Goal: Transaction & Acquisition: Purchase product/service

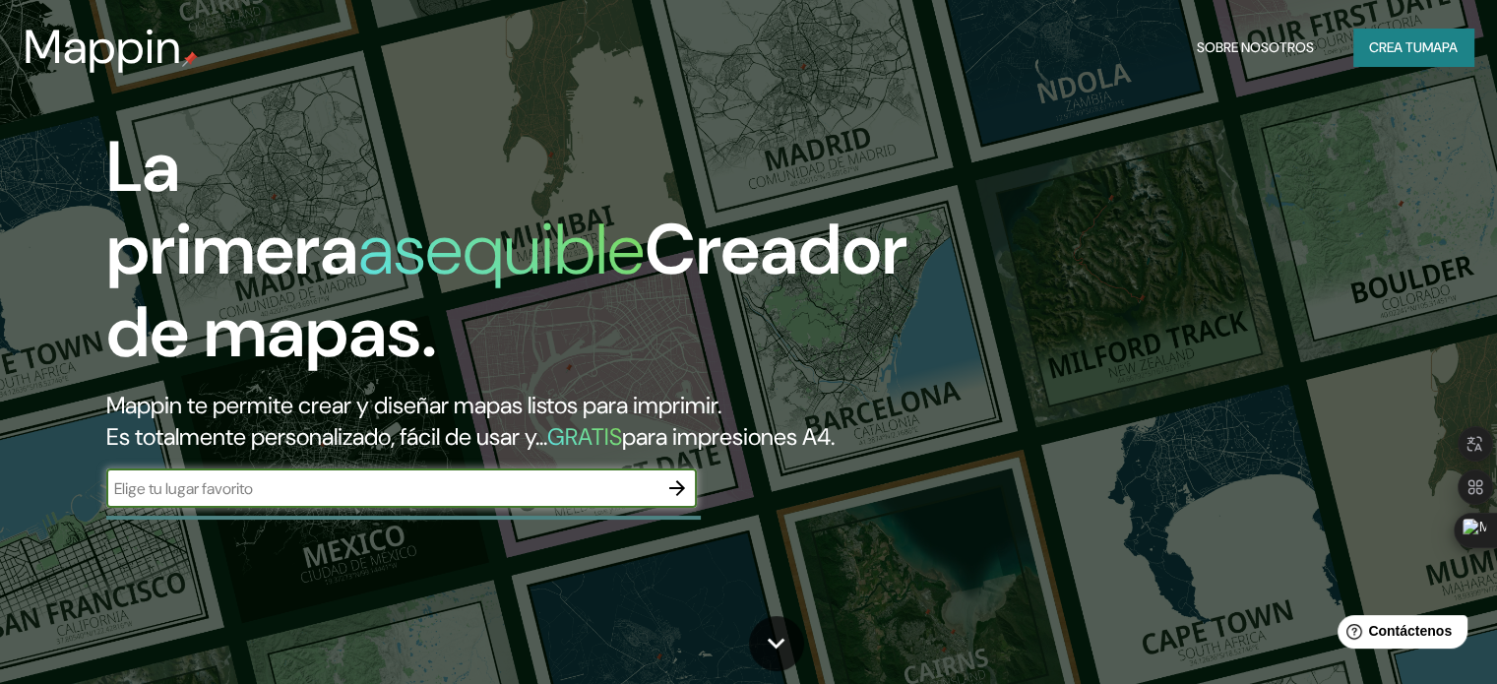
click at [253, 500] on input "text" at bounding box center [381, 488] width 551 height 23
click at [417, 500] on input "text" at bounding box center [381, 488] width 551 height 23
type input "cap sant [PERSON_NAME] españa [GEOGRAPHIC_DATA]"
click at [676, 500] on icon "button" at bounding box center [677, 488] width 24 height 24
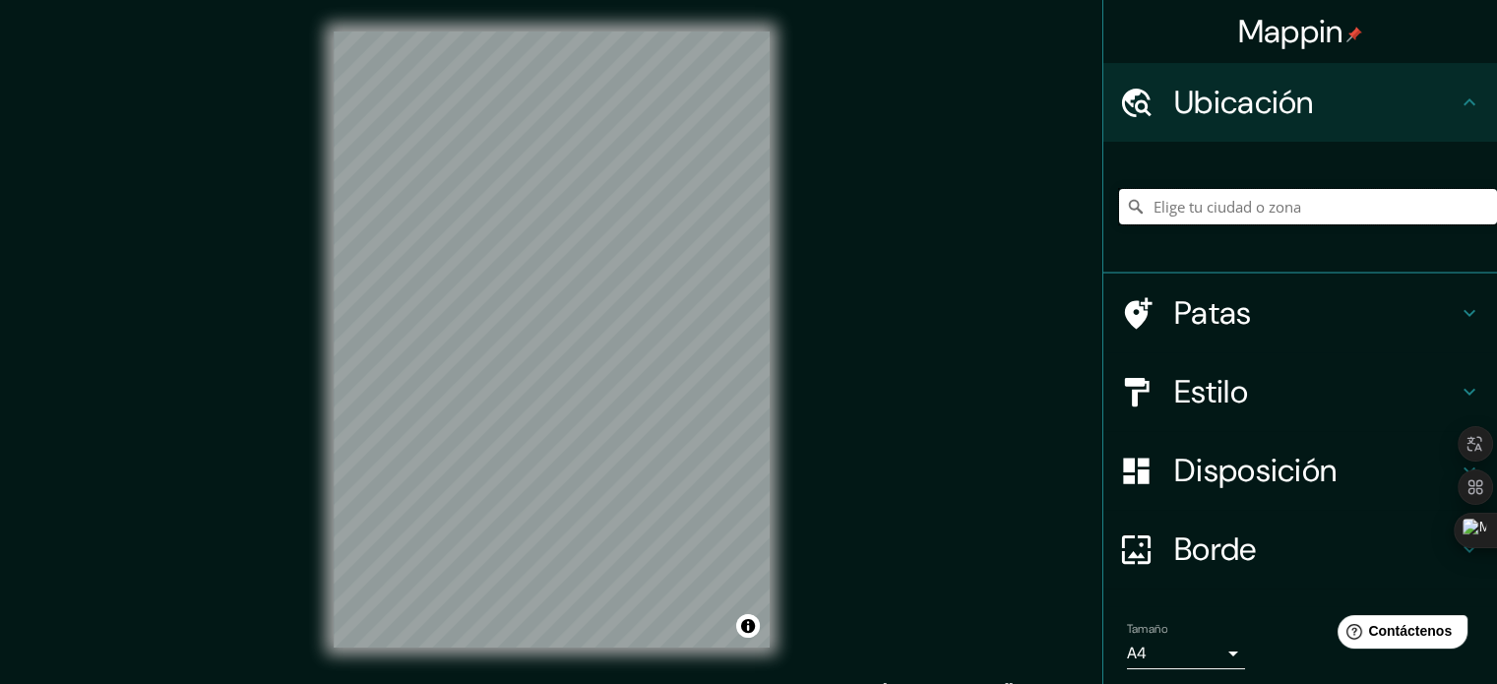
click at [1278, 203] on input "Elige tu ciudad o zona" at bounding box center [1308, 206] width 378 height 35
click at [1275, 216] on input "Elige tu ciudad o zona" at bounding box center [1308, 206] width 378 height 35
paste input "CAP San [PERSON_NAME]"
click at [1307, 212] on input "Carrer Sant [PERSON_NAME], [GEOGRAPHIC_DATA], [GEOGRAPHIC_DATA][PERSON_NAME], […" at bounding box center [1308, 206] width 378 height 35
type input "Carrer Sant [PERSON_NAME], [GEOGRAPHIC_DATA], [GEOGRAPHIC_DATA][PERSON_NAME], […"
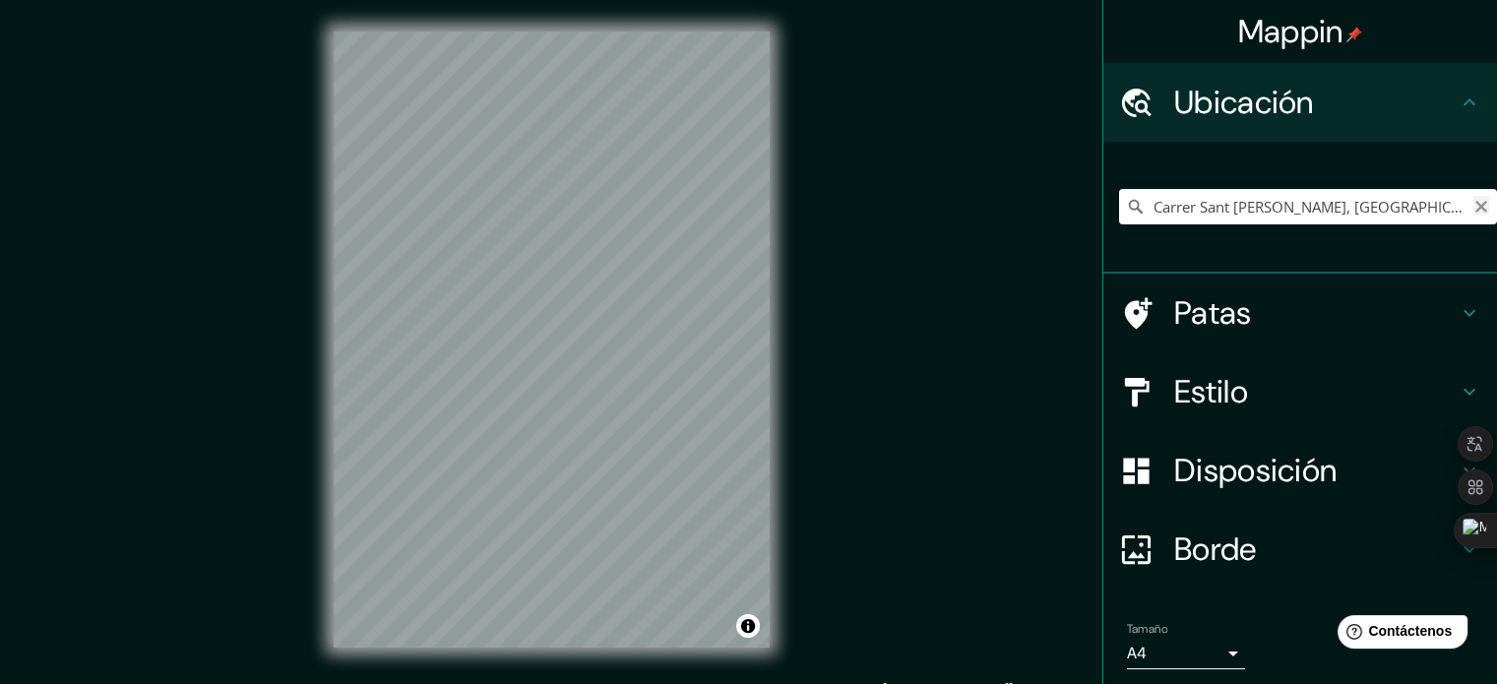
click at [1473, 206] on icon "Claro" at bounding box center [1481, 207] width 16 height 16
paste input "CAP San [PERSON_NAME]"
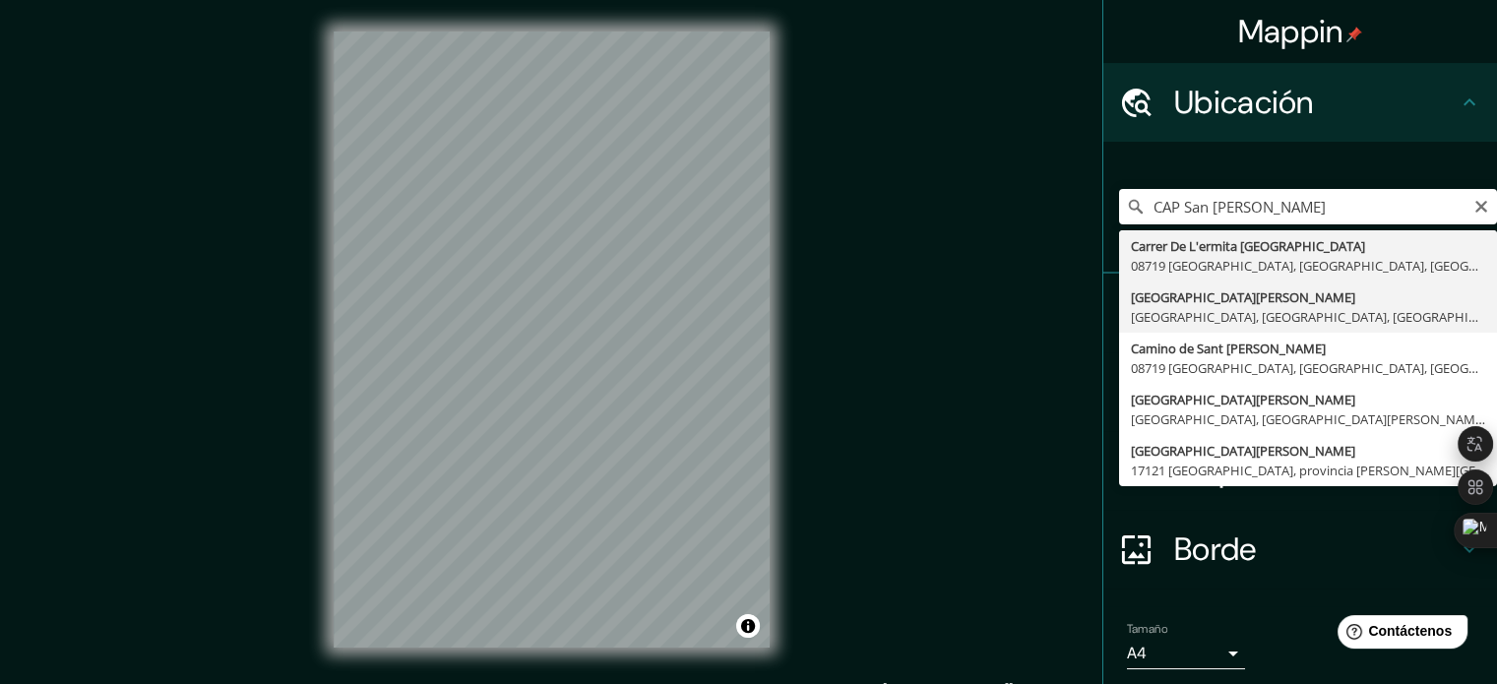
type input "Carrer [GEOGRAPHIC_DATA][PERSON_NAME], [GEOGRAPHIC_DATA], [GEOGRAPHIC_DATA], [G…"
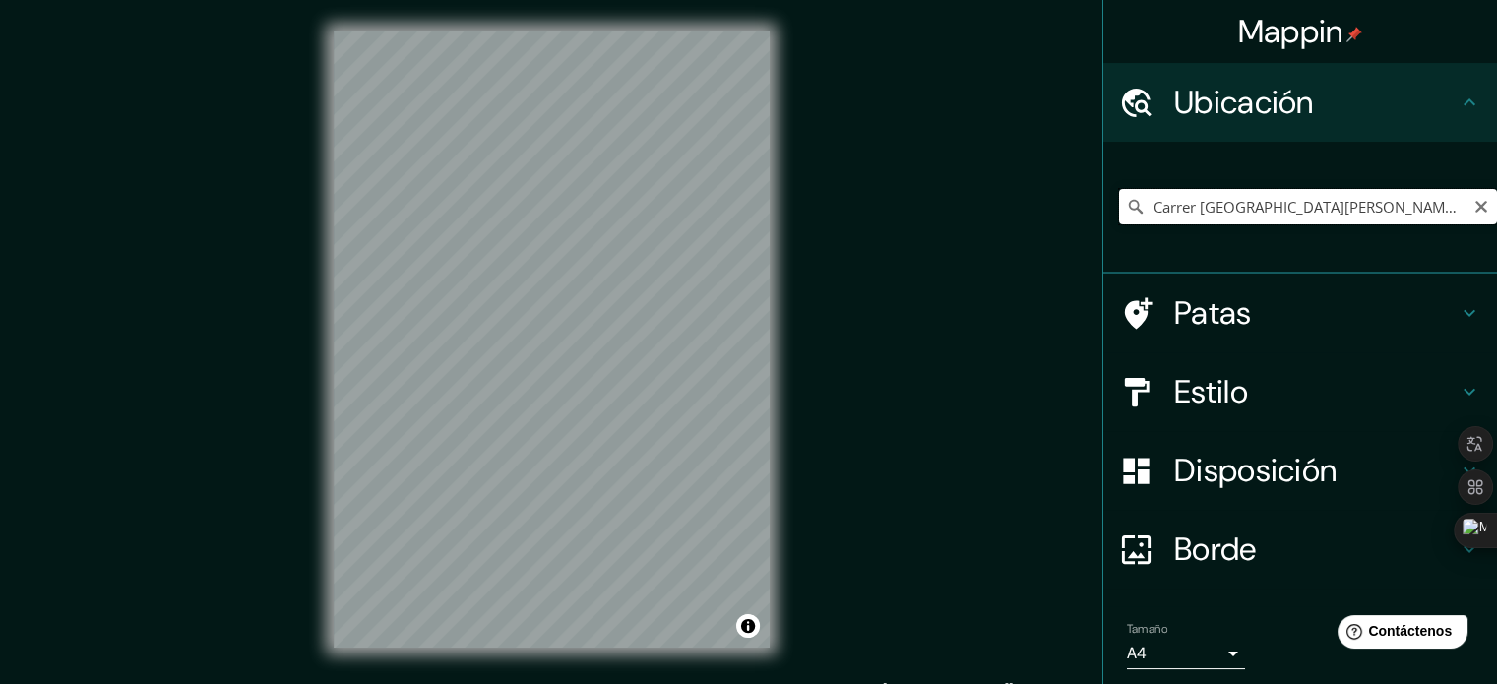
click at [1307, 204] on input "Carrer [GEOGRAPHIC_DATA][PERSON_NAME], [GEOGRAPHIC_DATA], [GEOGRAPHIC_DATA], [G…" at bounding box center [1308, 206] width 378 height 35
click at [1350, 208] on input "Carrer [GEOGRAPHIC_DATA][PERSON_NAME], [GEOGRAPHIC_DATA], [GEOGRAPHIC_DATA], [G…" at bounding box center [1308, 206] width 378 height 35
click at [1465, 216] on input "Carrer [GEOGRAPHIC_DATA][PERSON_NAME], [GEOGRAPHIC_DATA], [GEOGRAPHIC_DATA], [G…" at bounding box center [1308, 206] width 378 height 35
click at [1473, 208] on icon "Claro" at bounding box center [1481, 207] width 16 height 16
paste input "CAP San [PERSON_NAME]"
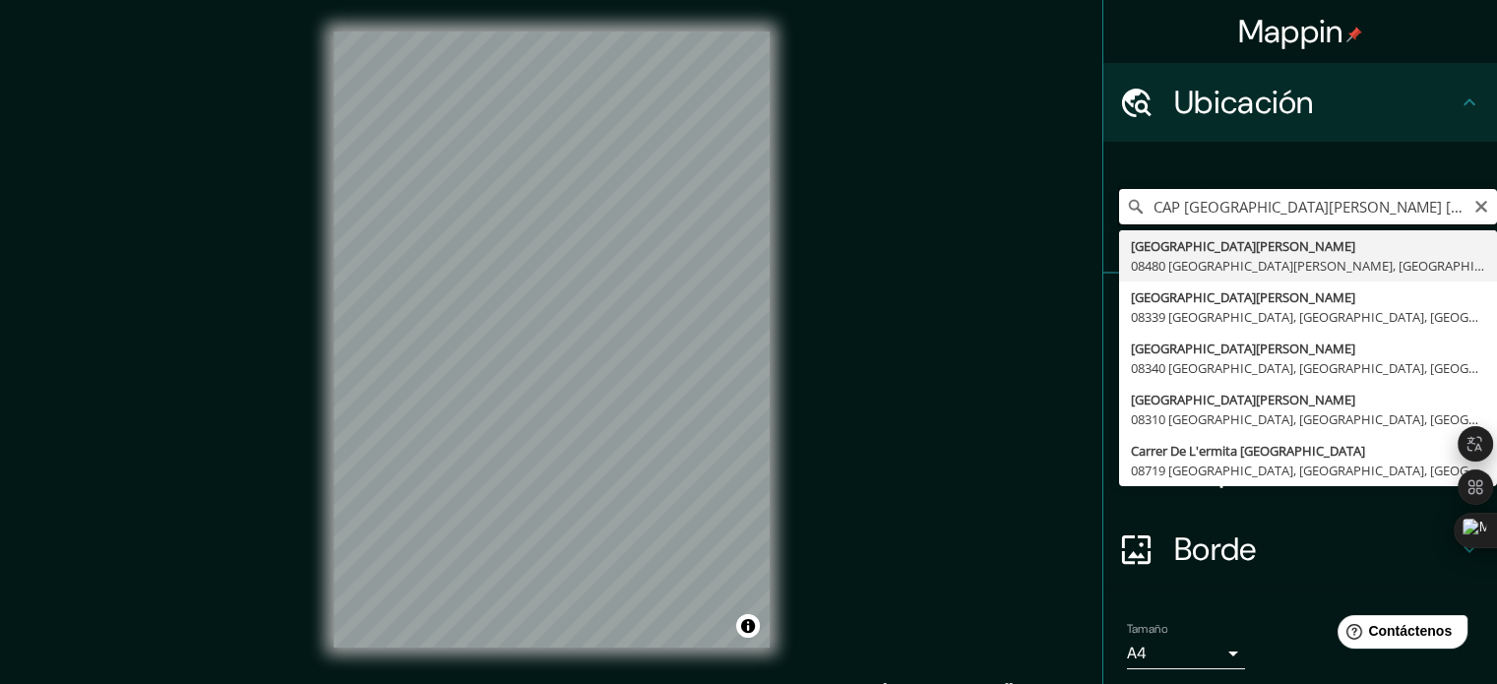
click at [1240, 203] on input "CAP [GEOGRAPHIC_DATA][PERSON_NAME] [GEOGRAPHIC_DATA] [GEOGRAPHIC_DATA]" at bounding box center [1308, 206] width 378 height 35
type input "CAP [GEOGRAPHIC_DATA][PERSON_NAME] [GEOGRAPHIC_DATA] [GEOGRAPHIC_DATA]"
click at [1475, 208] on icon "Claro" at bounding box center [1481, 207] width 12 height 12
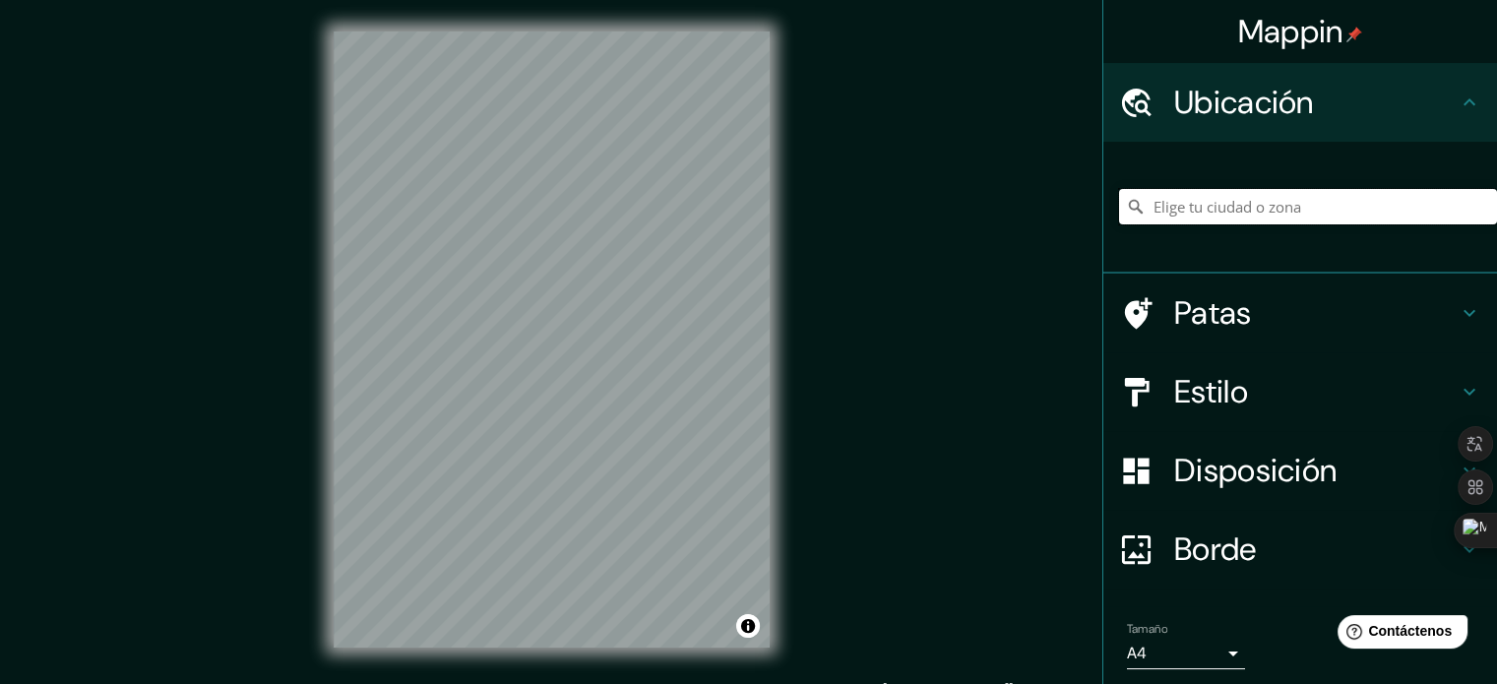
paste input "[URL][DOMAIN_NAME]"
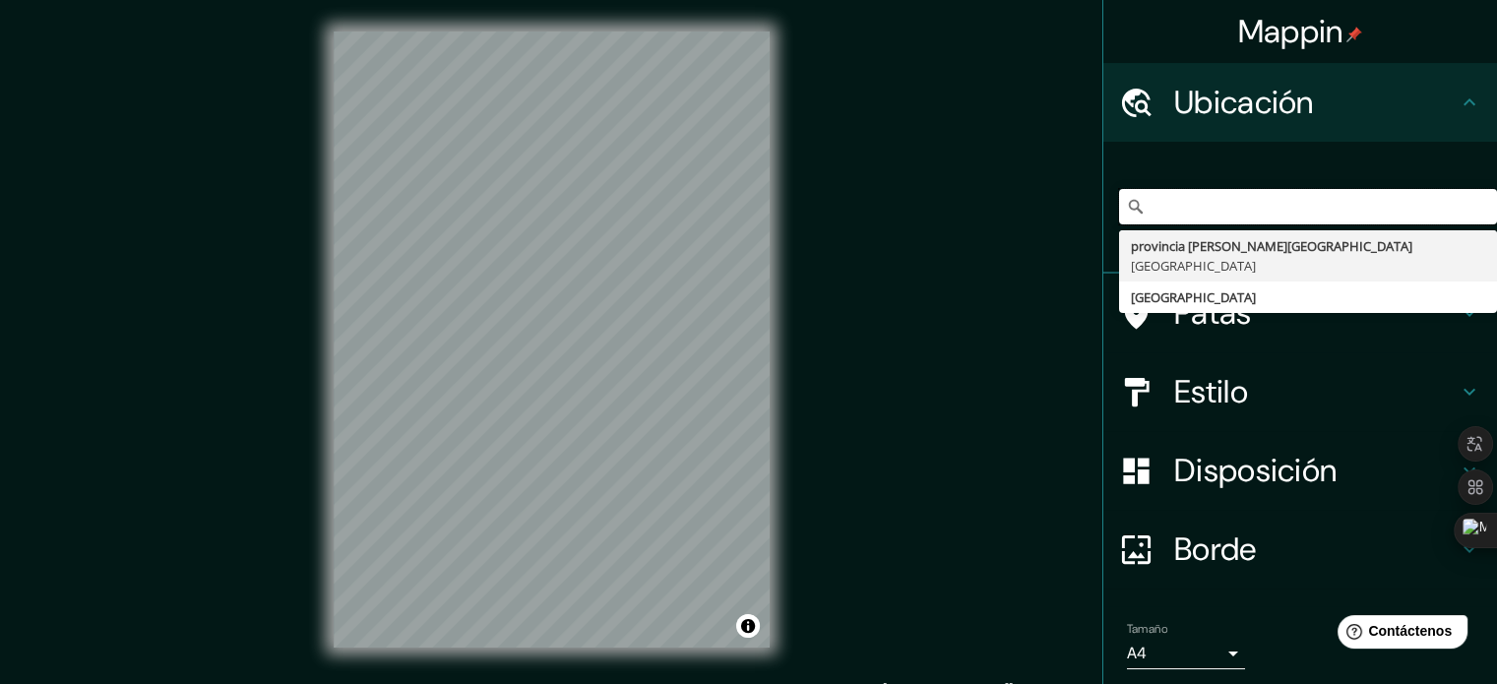
type input "provihttps://[DOMAIN_NAME][URL] [PERSON_NAME][GEOGRAPHIC_DATA], [GEOGRAPHIC_DAT…"
click at [1473, 207] on icon "Claro" at bounding box center [1481, 207] width 16 height 16
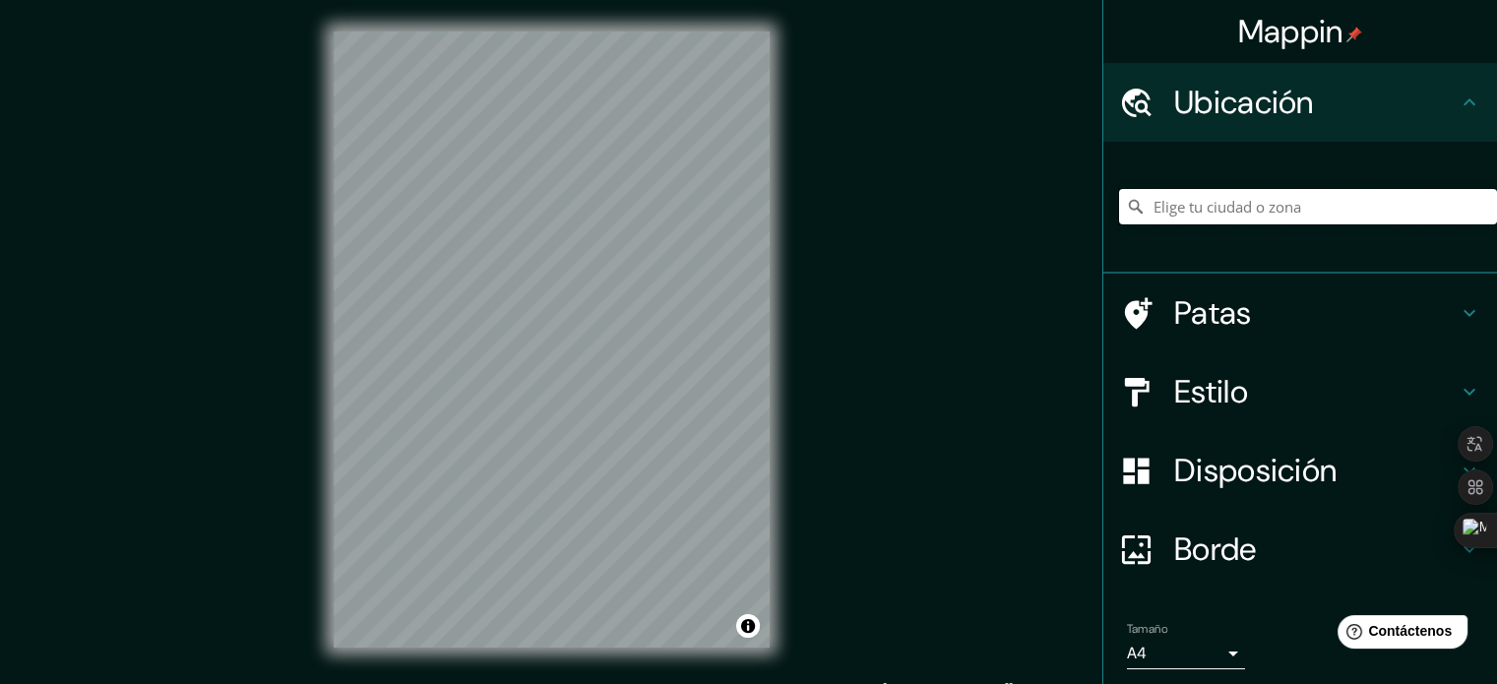
paste input "[STREET_ADDRESS][PERSON_NAME]"
type input "Carrer De [PERSON_NAME], 08191 [GEOGRAPHIC_DATA], [GEOGRAPHIC_DATA], [GEOGRAPHI…"
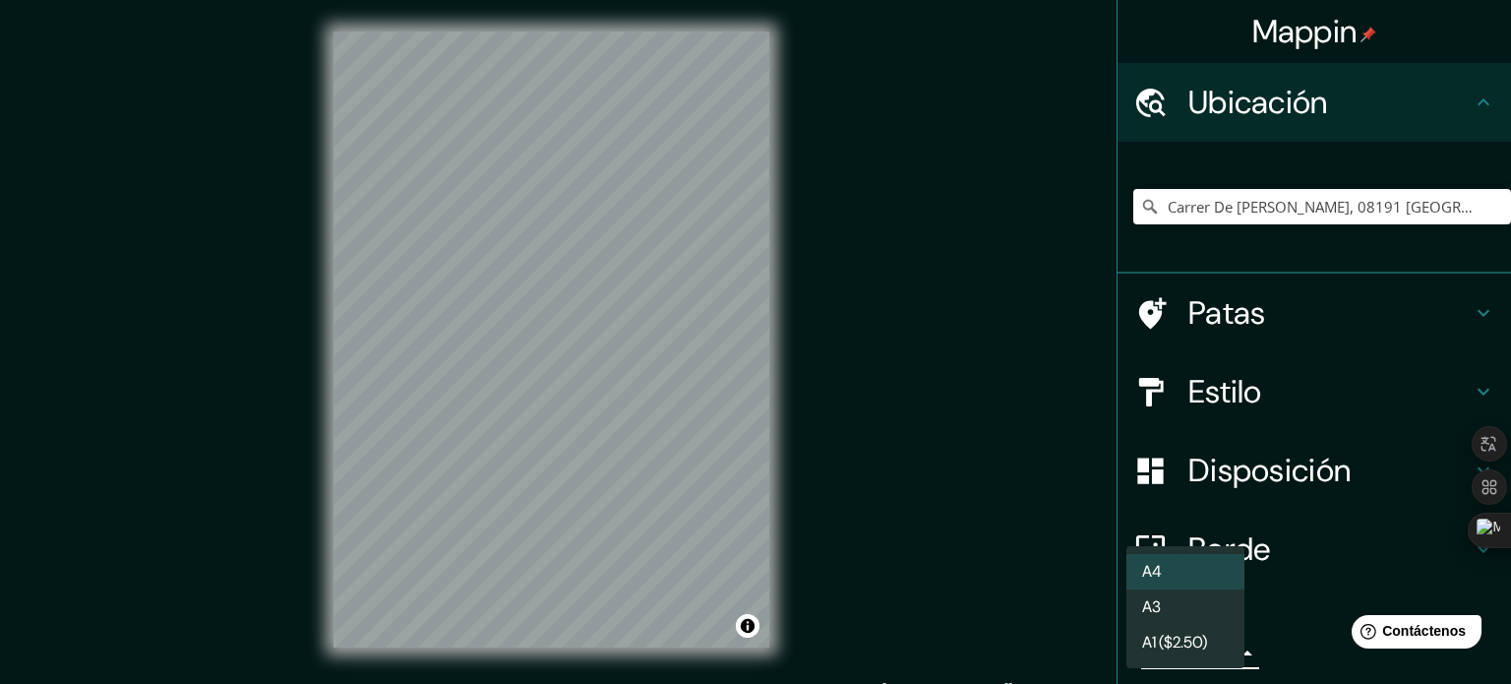
click at [1183, 648] on body "Mappin Ubicación [GEOGRAPHIC_DATA][PERSON_NAME], 08191 [GEOGRAPHIC_DATA], [GEOG…" at bounding box center [755, 342] width 1511 height 684
click at [1203, 609] on li "A3" at bounding box center [1186, 608] width 118 height 36
type input "a4"
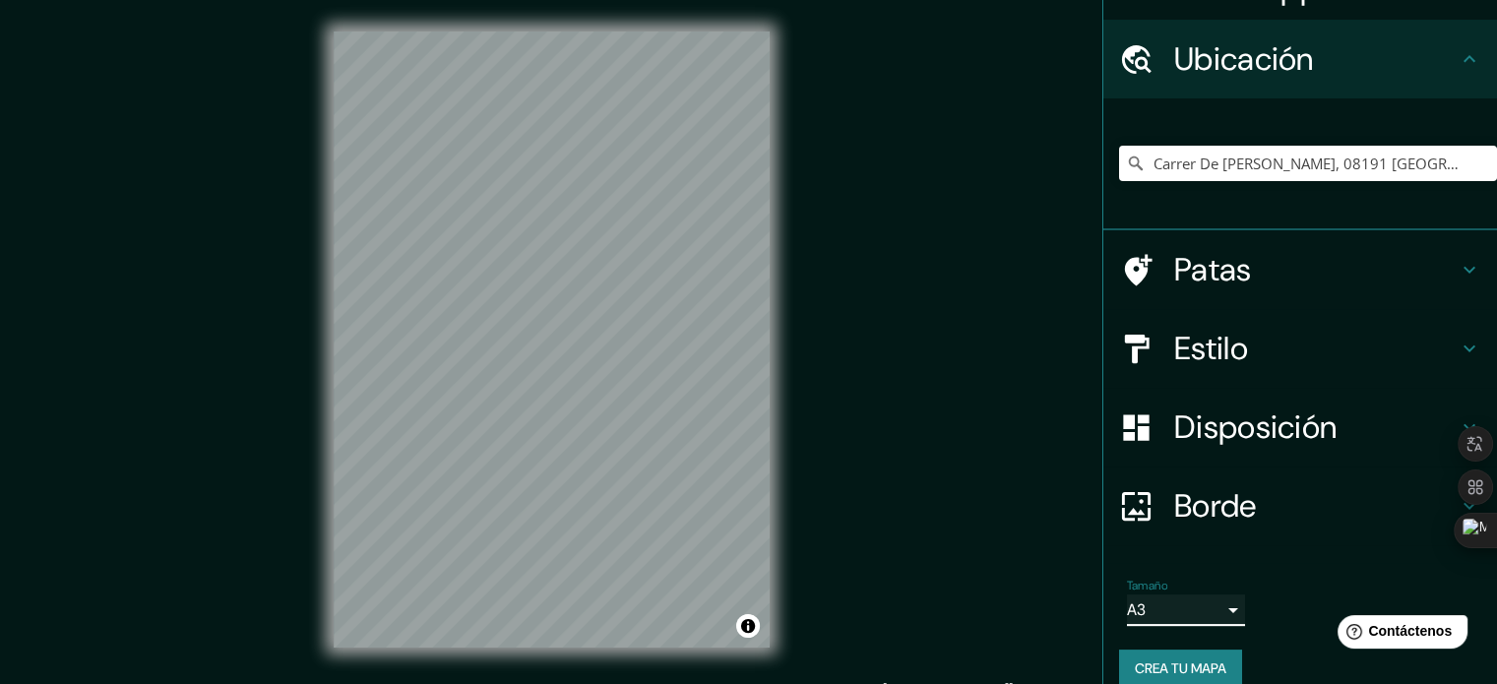
scroll to position [68, 0]
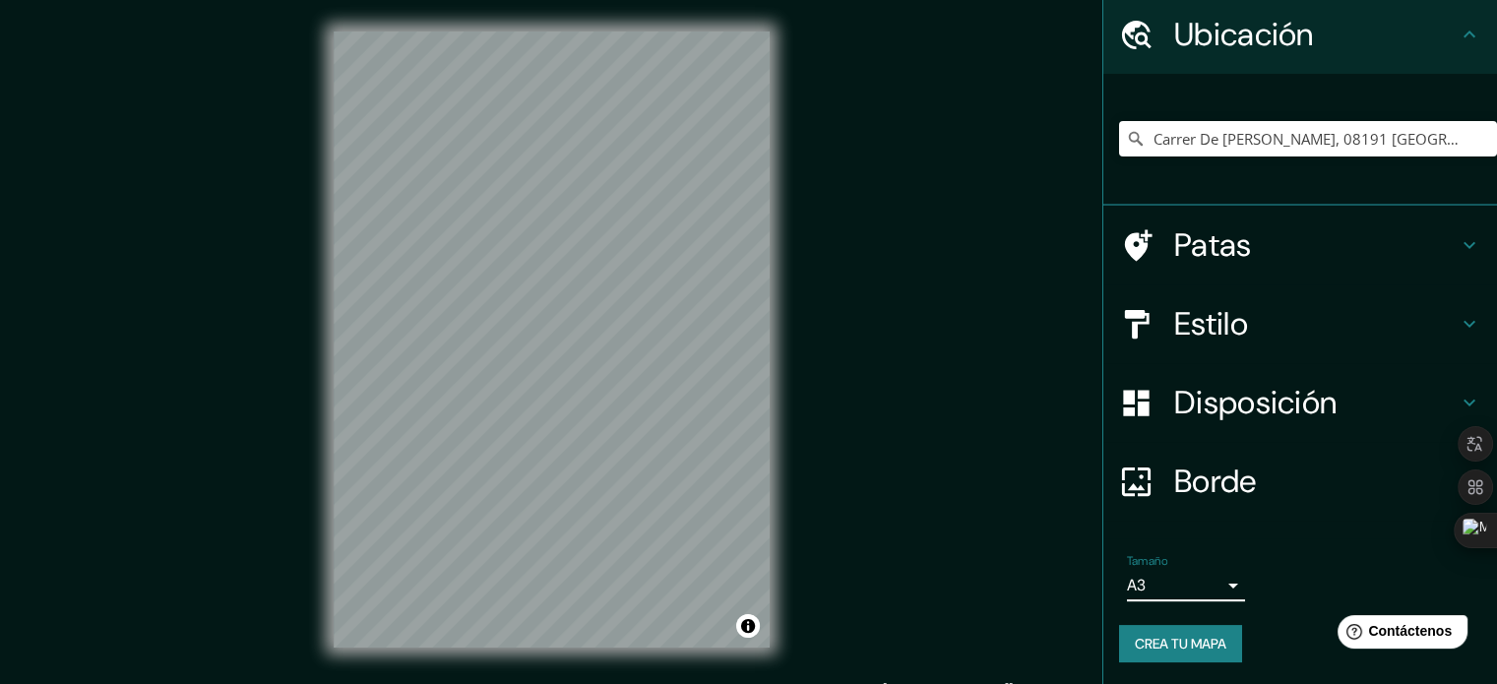
click at [1249, 327] on h4 "Estilo" at bounding box center [1315, 323] width 283 height 39
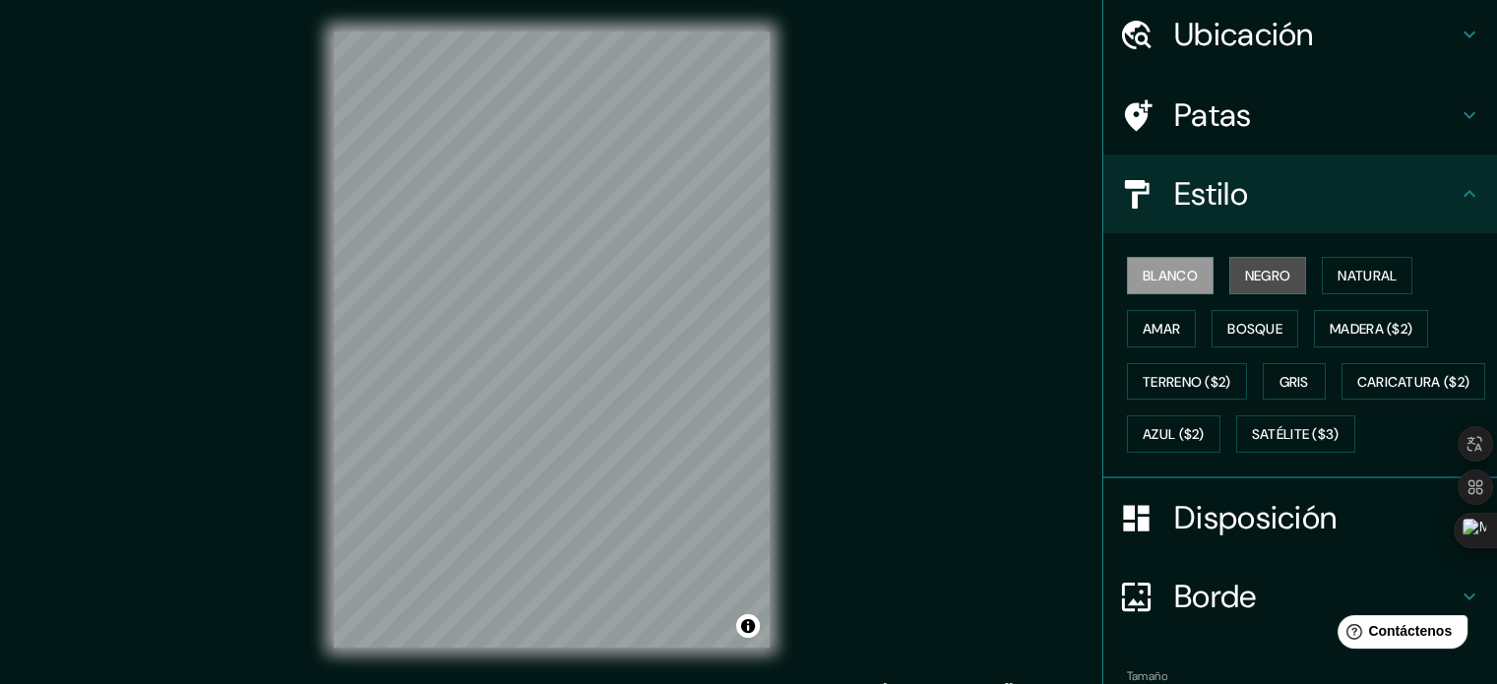
click at [1269, 260] on button "Negro" at bounding box center [1268, 275] width 78 height 37
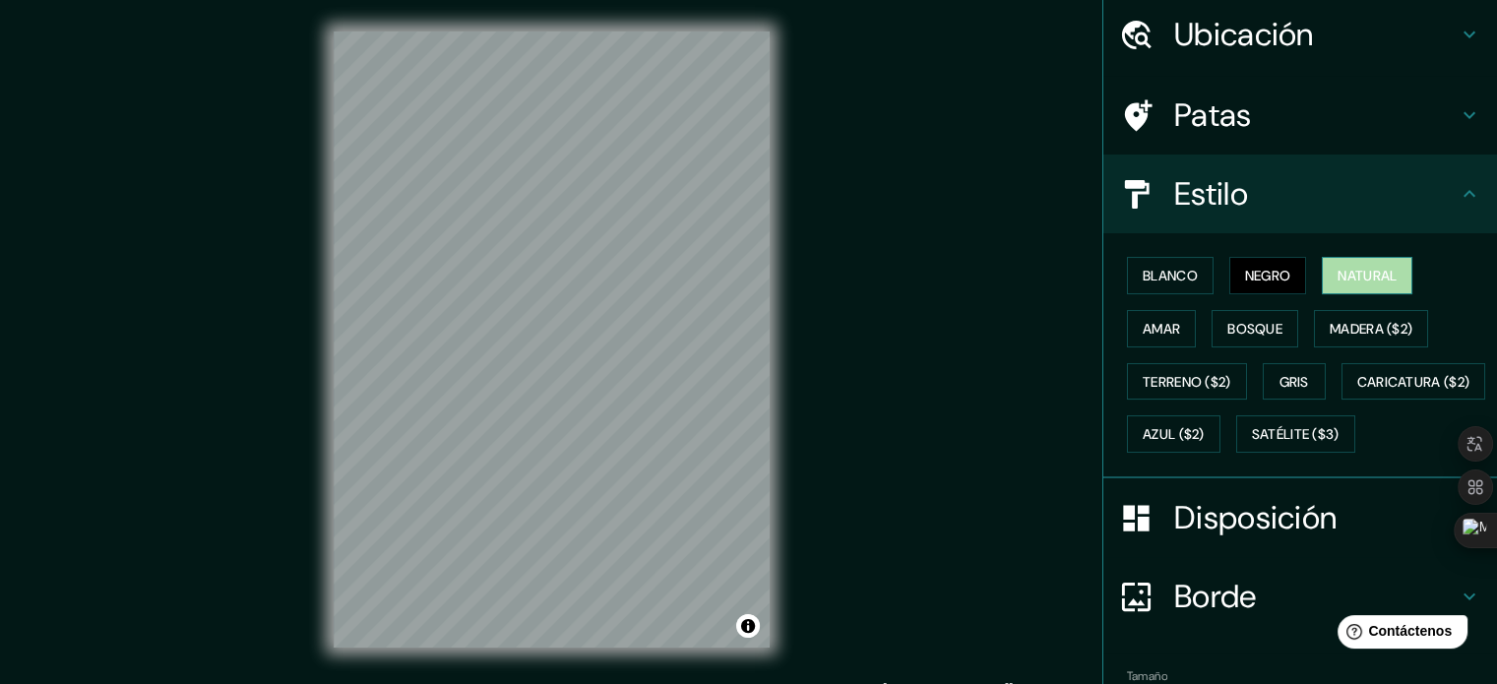
click at [1342, 263] on font "Natural" at bounding box center [1366, 276] width 59 height 26
click at [1161, 325] on font "Amar" at bounding box center [1160, 329] width 37 height 18
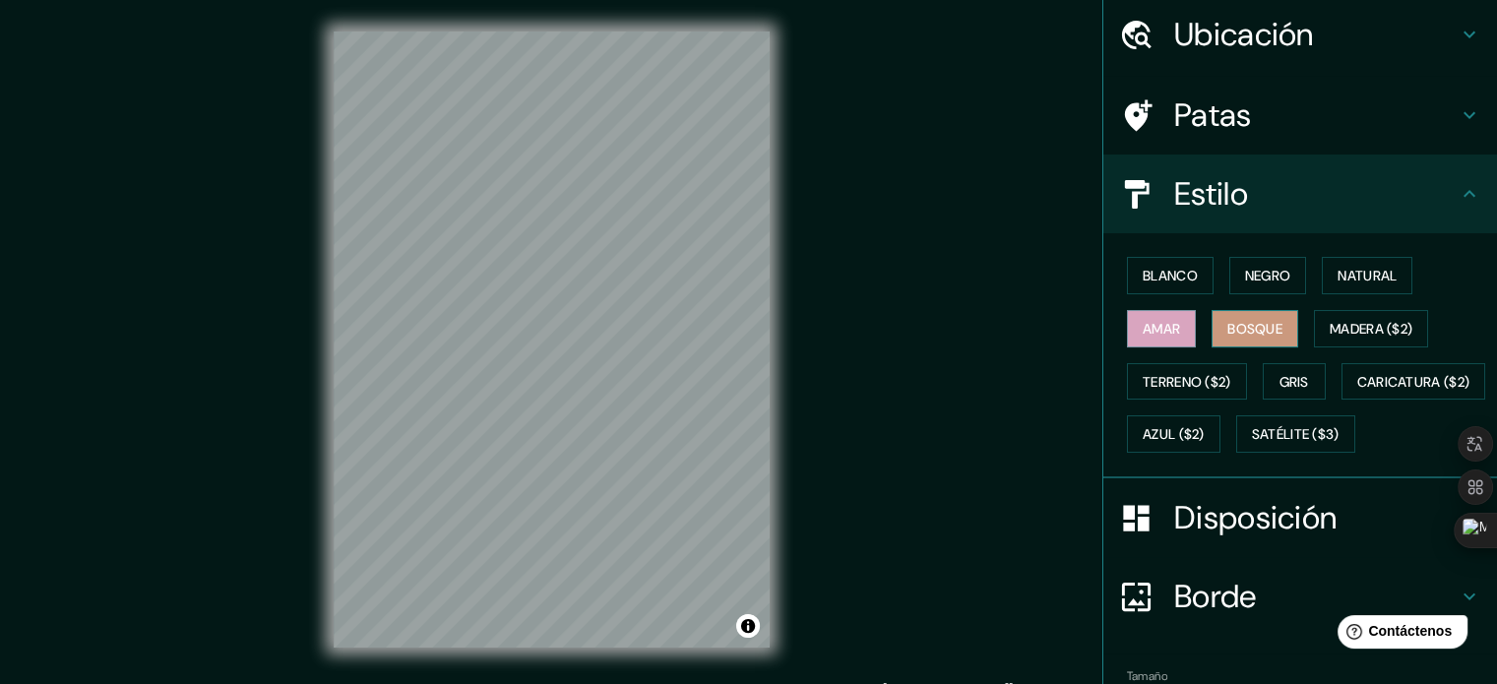
click at [1228, 322] on font "Bosque" at bounding box center [1254, 329] width 55 height 18
click at [1329, 324] on font "Madera ($2)" at bounding box center [1370, 329] width 83 height 18
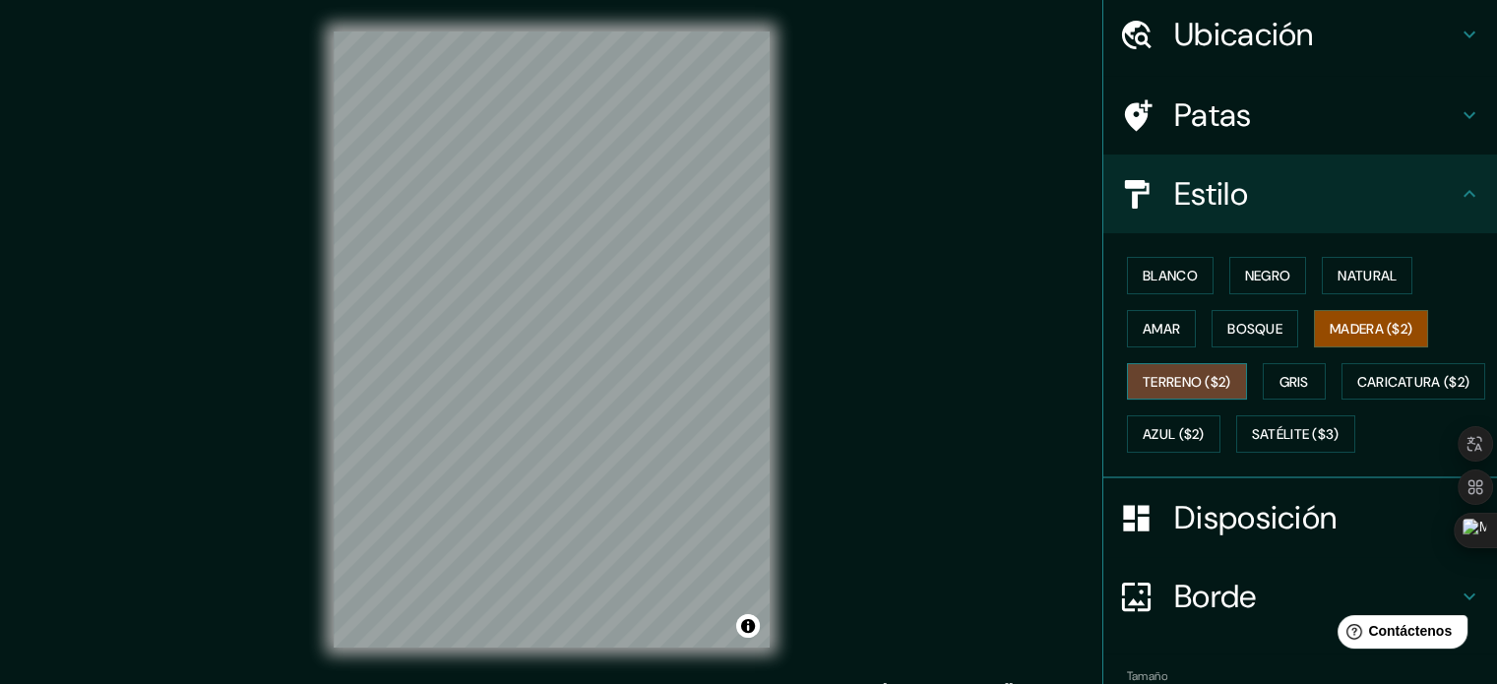
click at [1176, 377] on font "Terreno ($2)" at bounding box center [1186, 382] width 89 height 18
click at [1279, 375] on font "Gris" at bounding box center [1294, 382] width 30 height 18
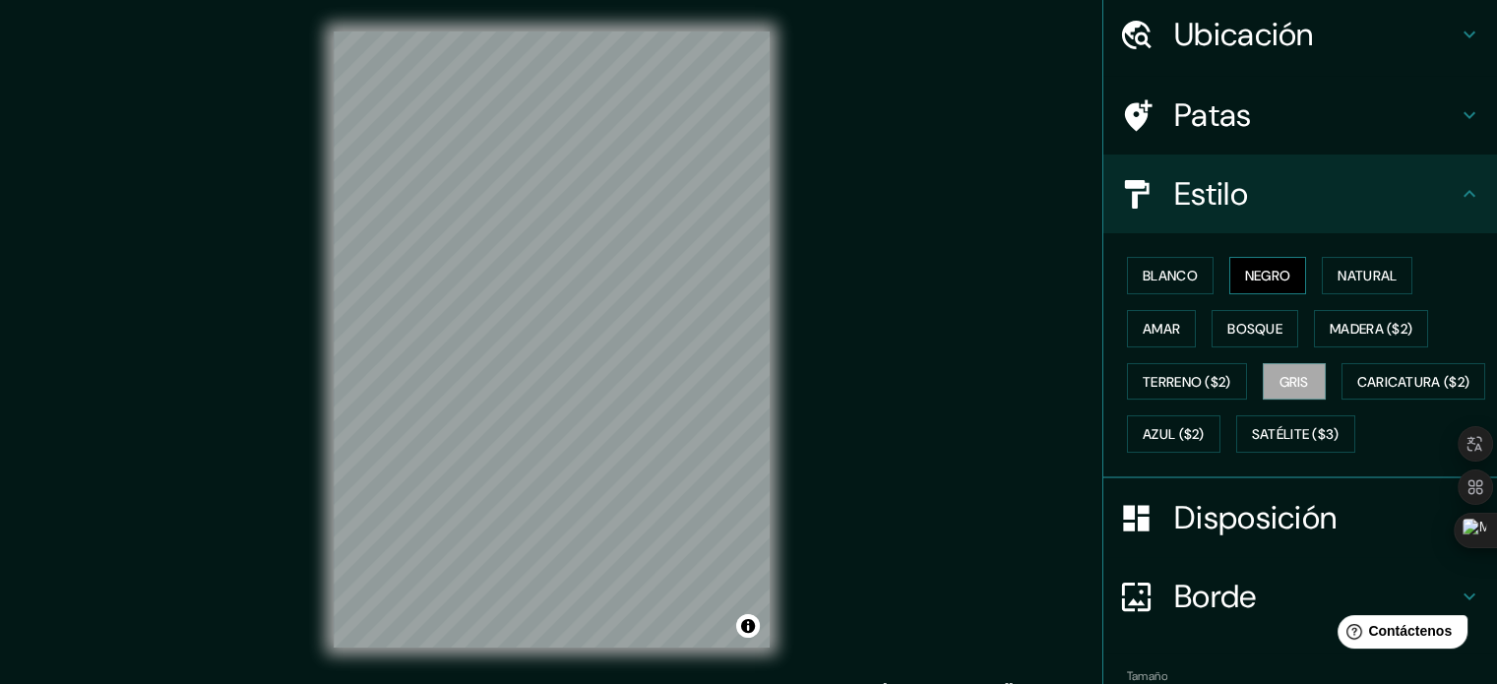
click at [1270, 278] on font "Negro" at bounding box center [1268, 276] width 46 height 18
click at [1172, 271] on font "Blanco" at bounding box center [1169, 276] width 55 height 18
click at [1260, 283] on font "Negro" at bounding box center [1268, 276] width 46 height 26
click at [1302, 368] on button "Gris" at bounding box center [1294, 381] width 63 height 37
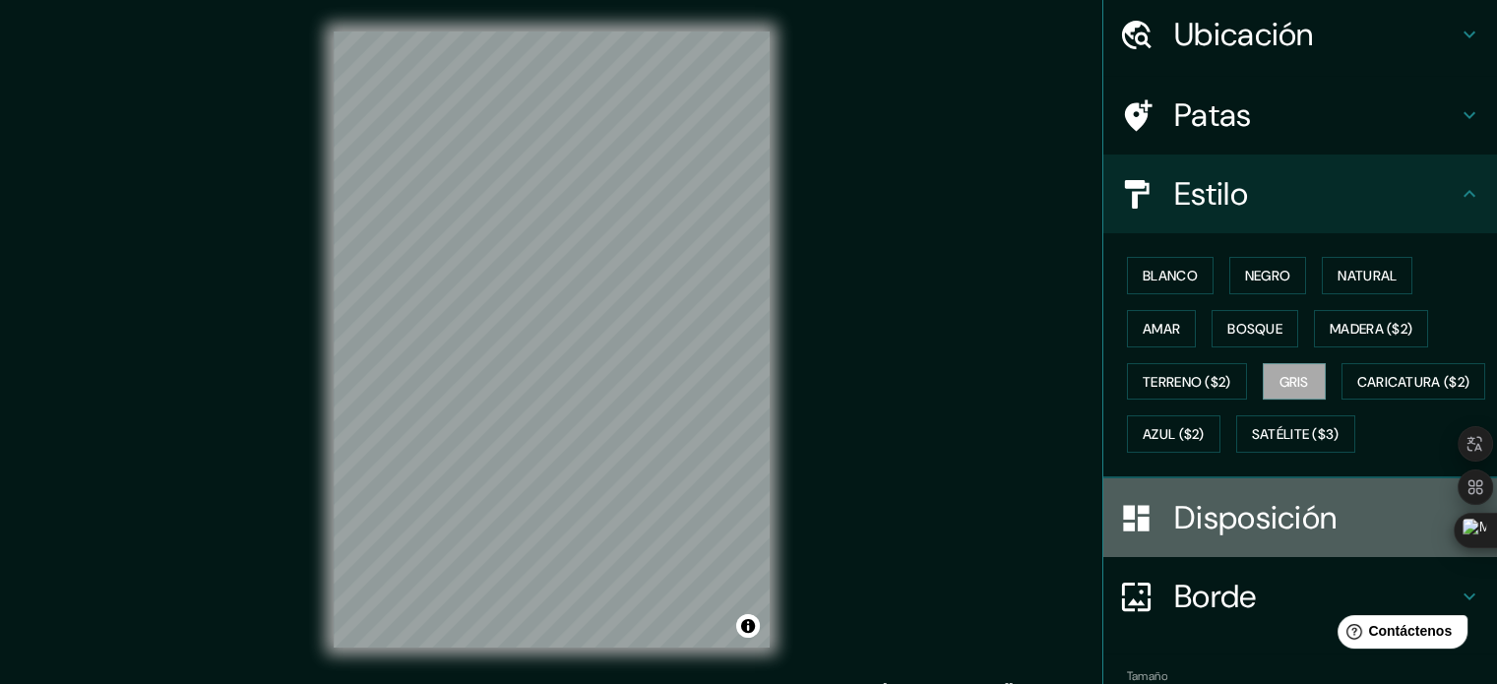
click at [1236, 538] on font "Disposición" at bounding box center [1255, 517] width 162 height 41
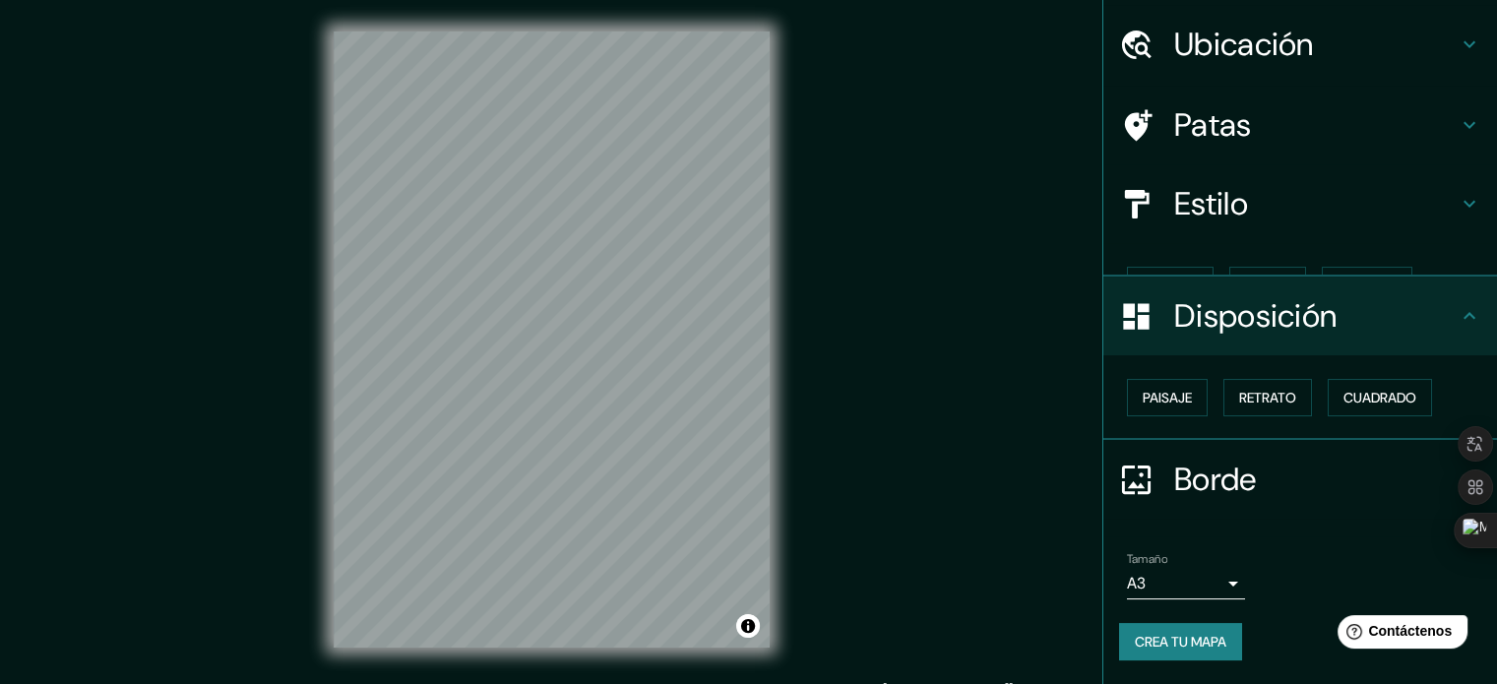
scroll to position [24, 0]
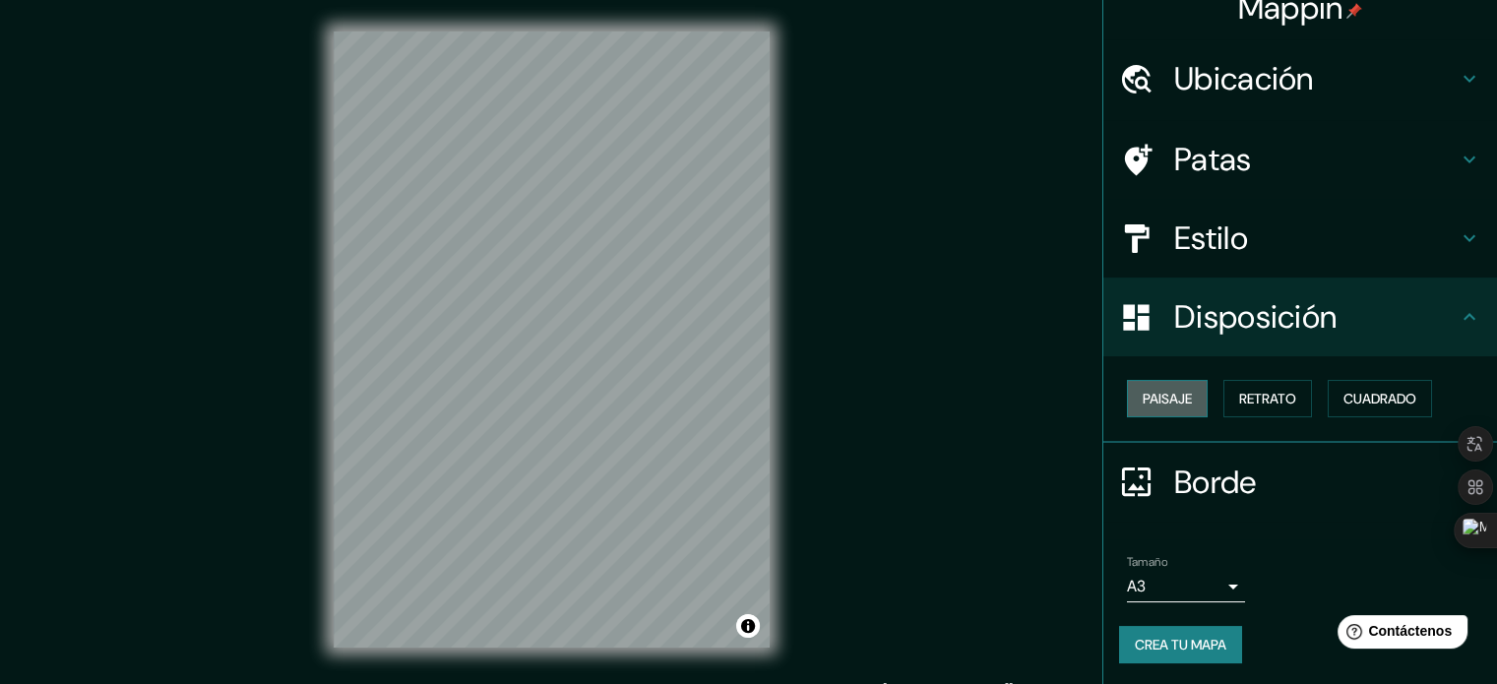
click at [1177, 394] on font "Paisaje" at bounding box center [1166, 399] width 49 height 18
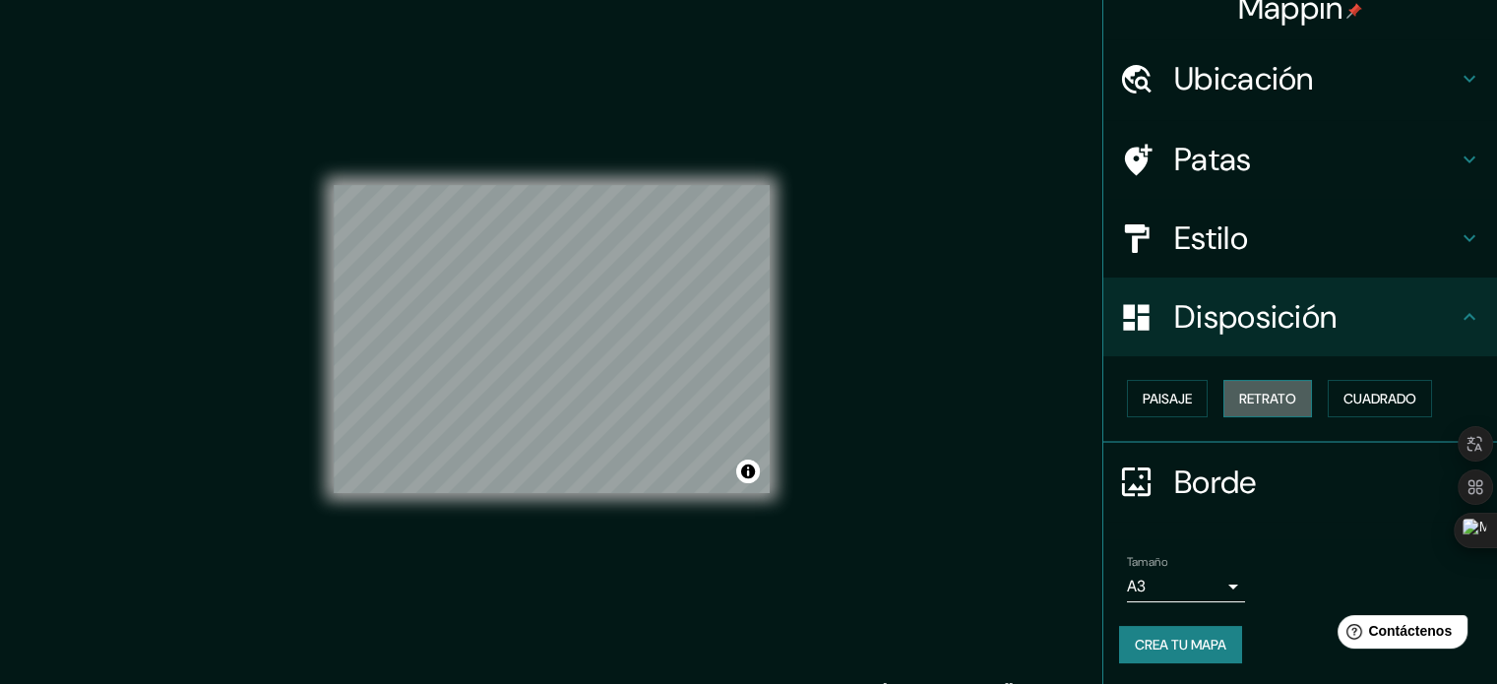
click at [1239, 391] on font "Retrato" at bounding box center [1267, 399] width 57 height 18
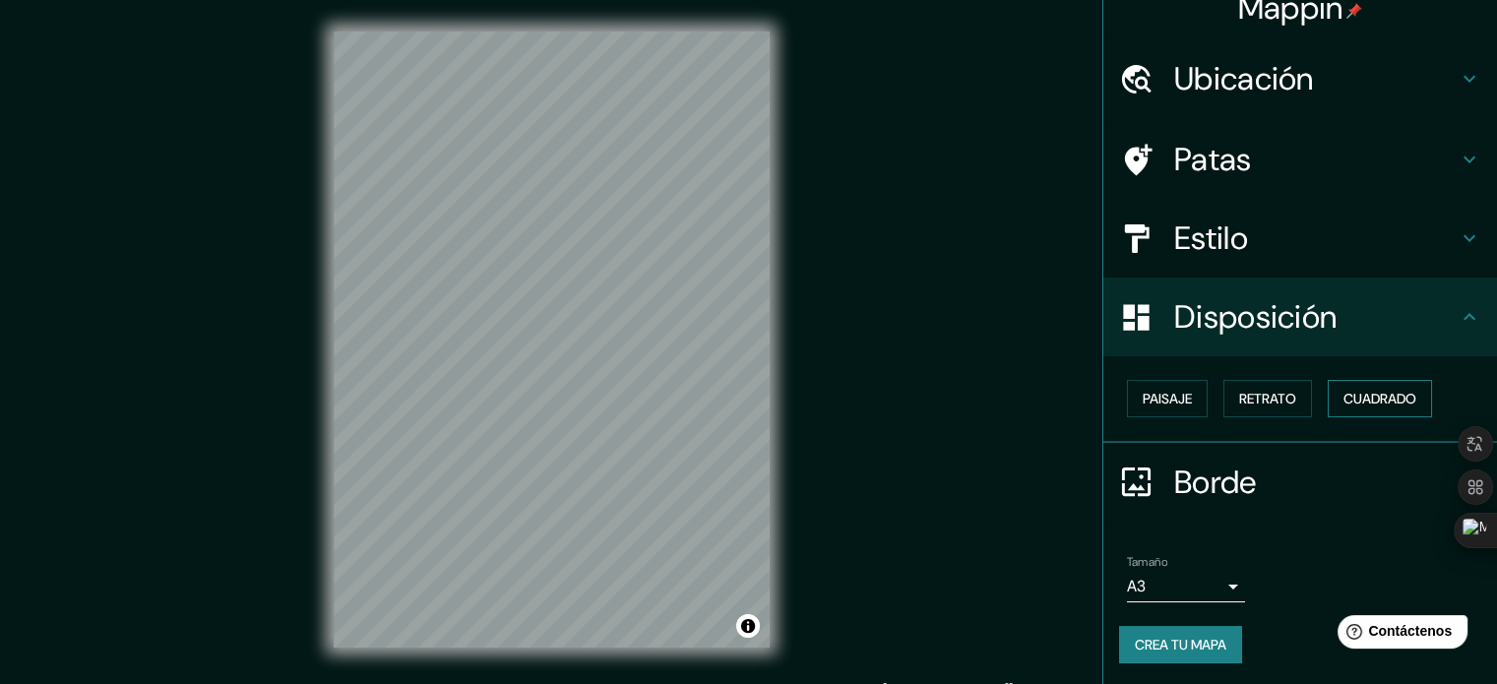
click at [1343, 395] on font "Cuadrado" at bounding box center [1379, 399] width 73 height 18
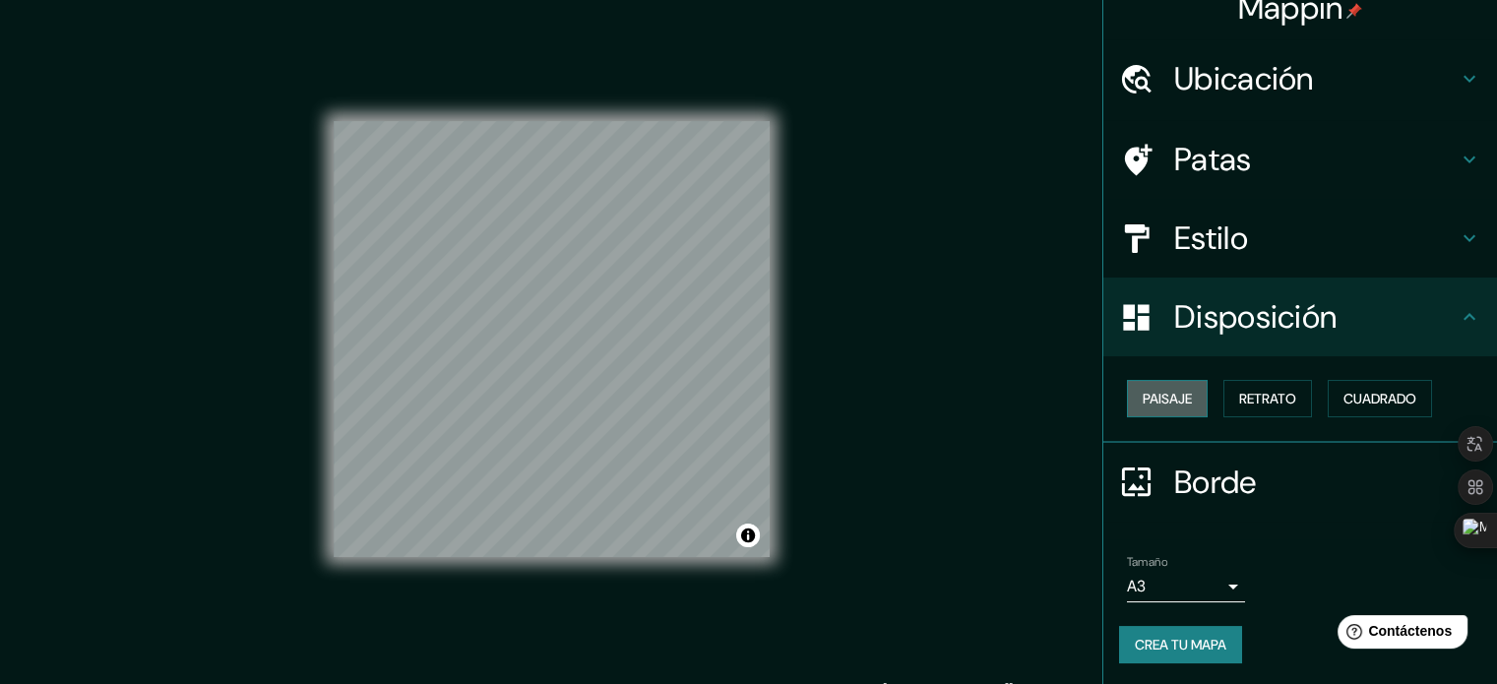
click at [1166, 384] on button "Paisaje" at bounding box center [1167, 398] width 81 height 37
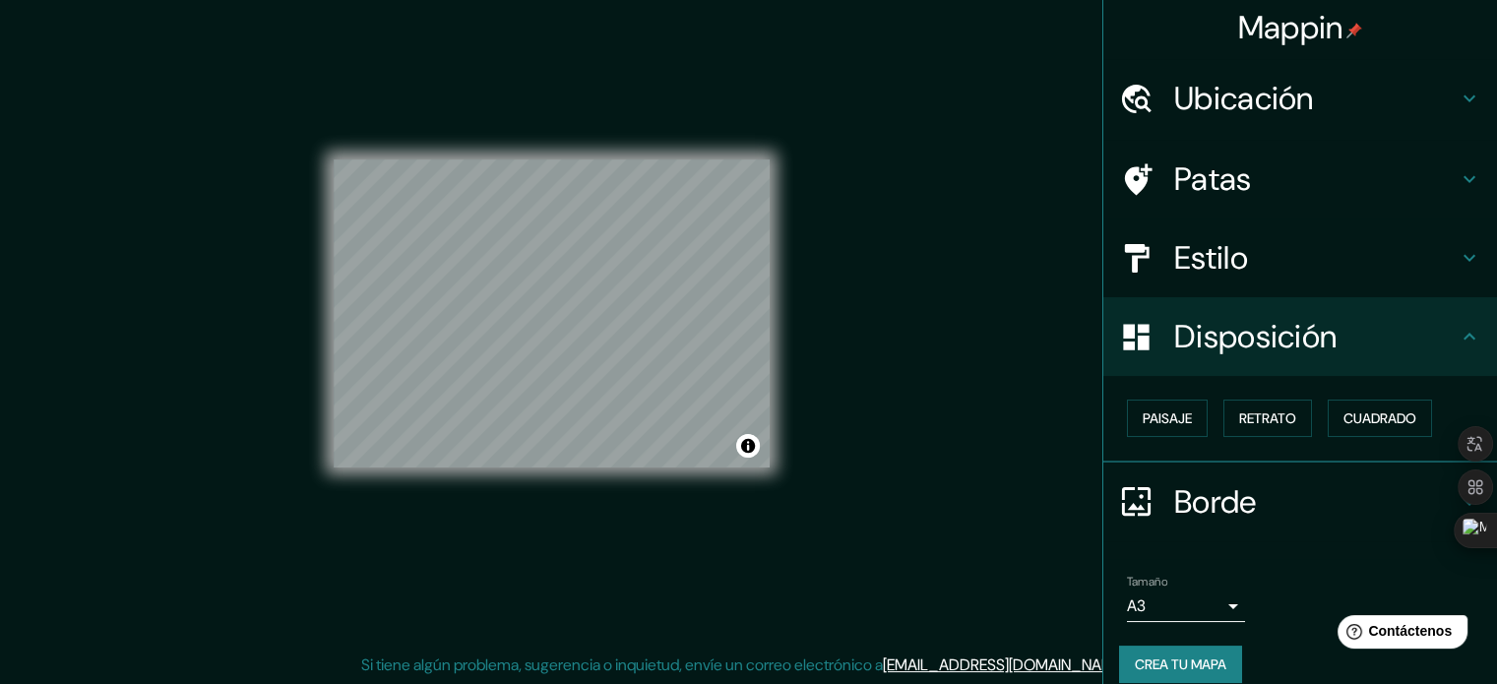
scroll to position [0, 0]
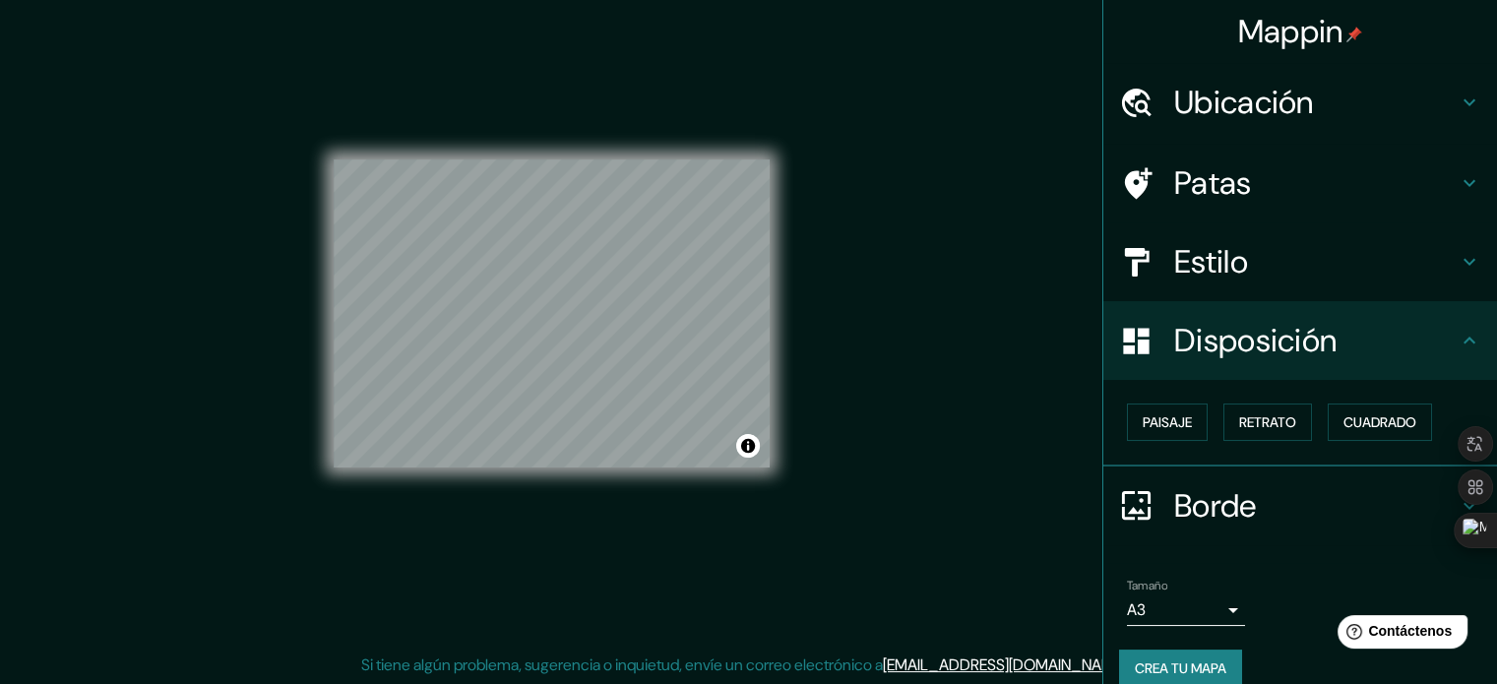
click at [1432, 176] on h4 "Patas" at bounding box center [1315, 182] width 283 height 39
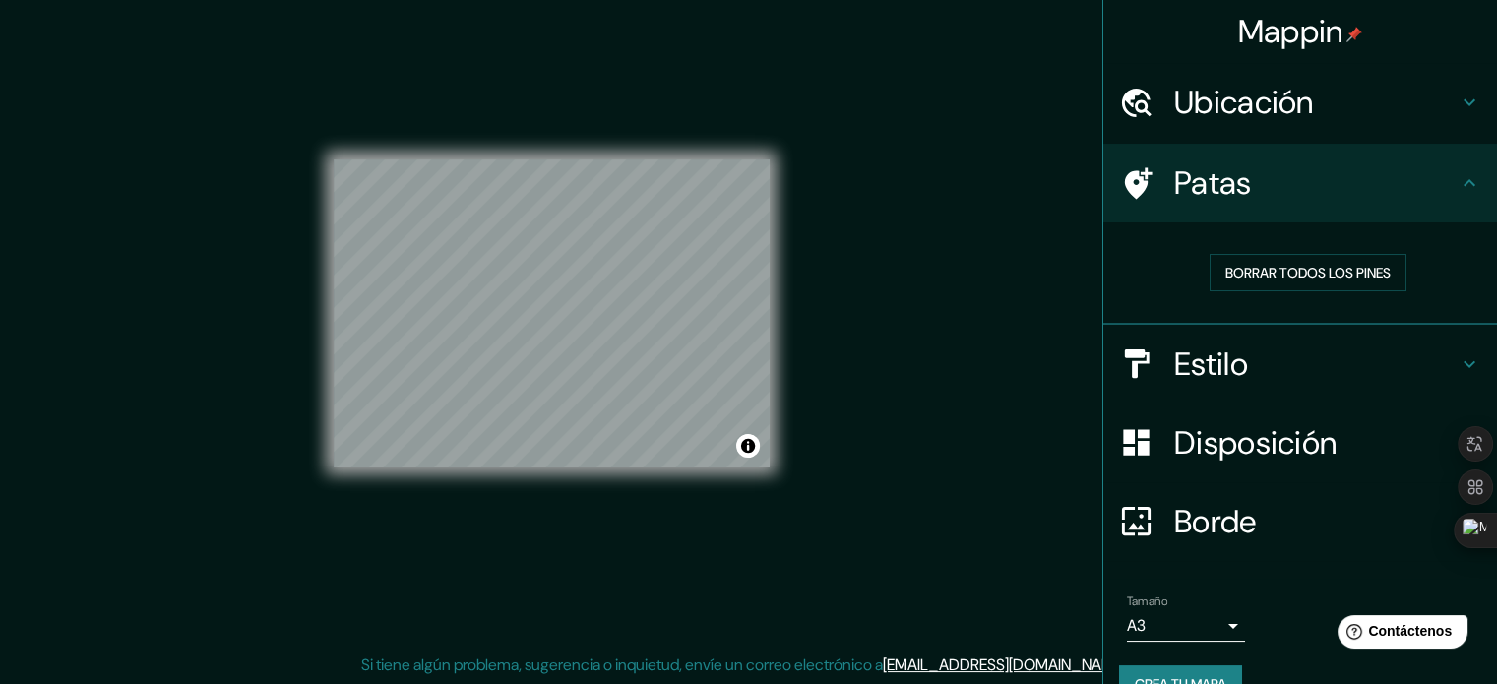
click at [1400, 87] on h4 "Ubicación" at bounding box center [1315, 102] width 283 height 39
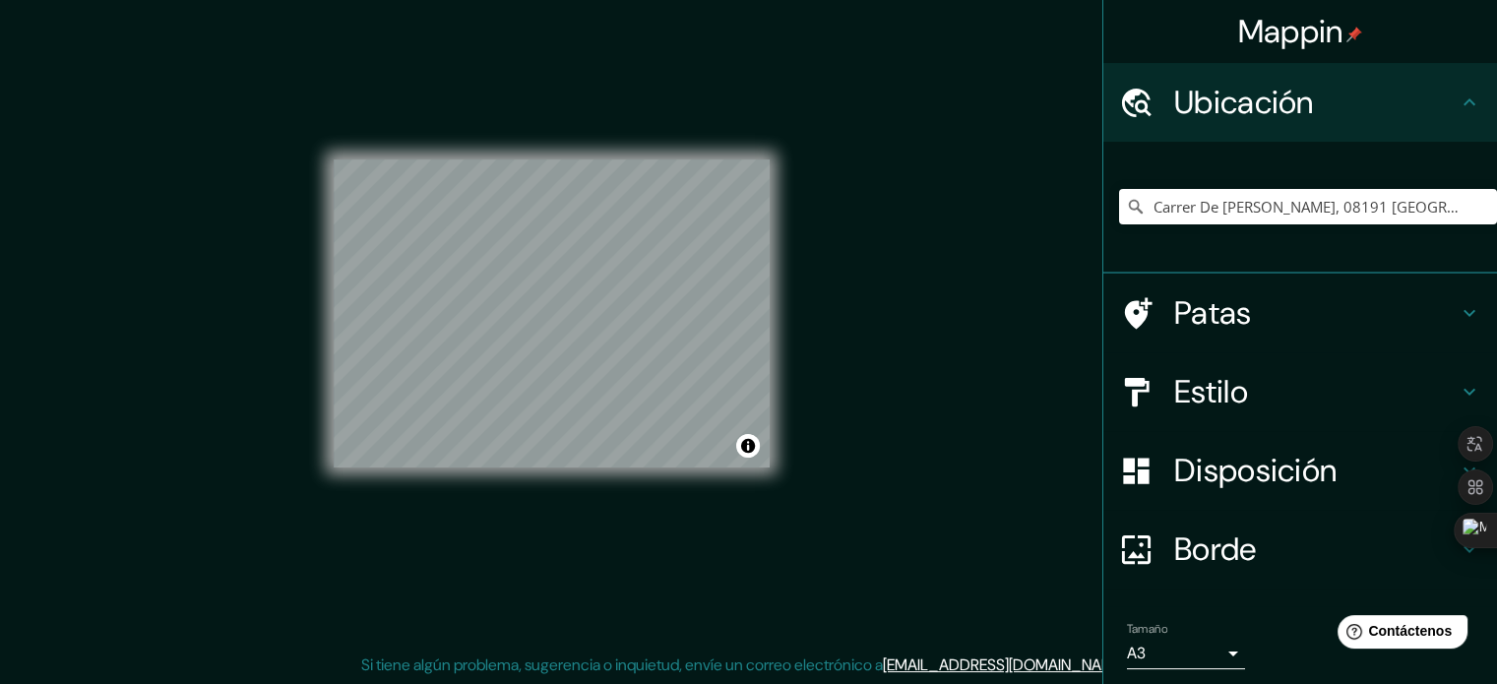
click at [1457, 104] on icon at bounding box center [1469, 103] width 24 height 24
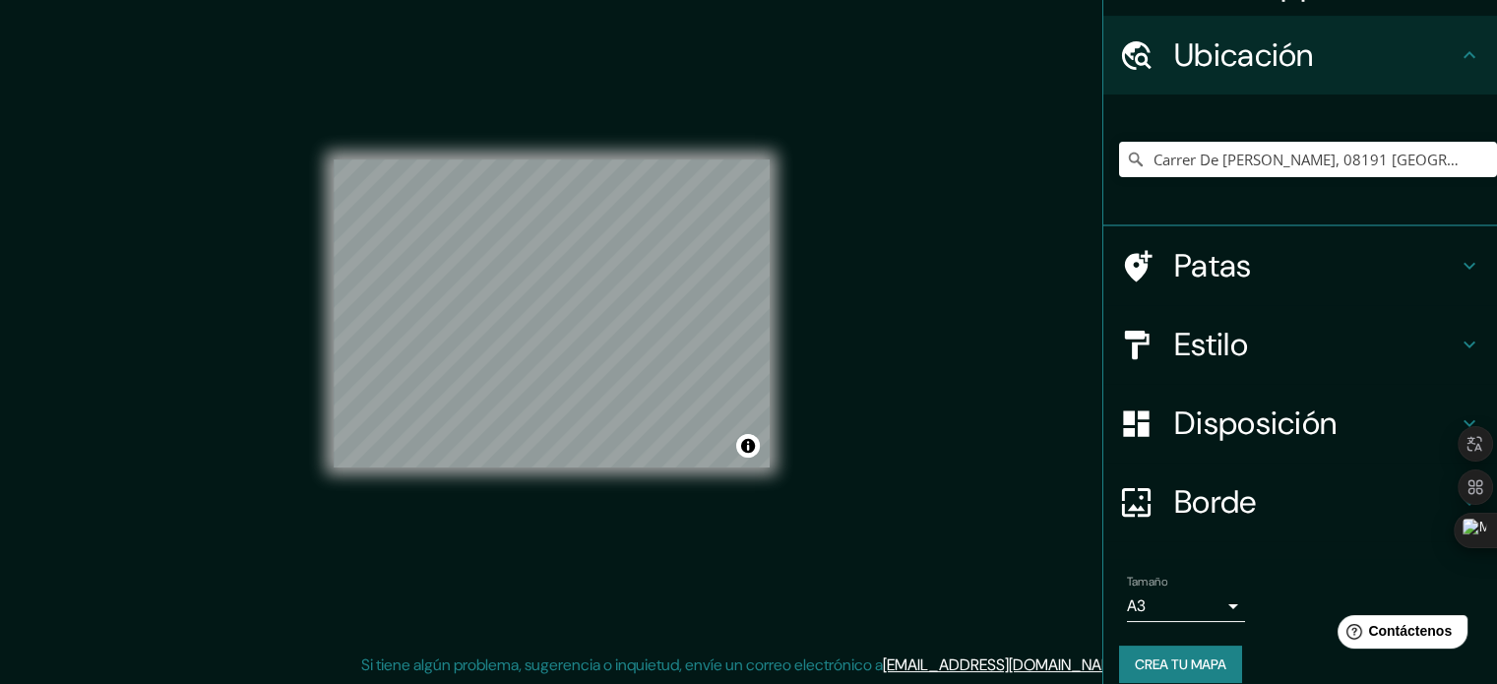
scroll to position [68, 0]
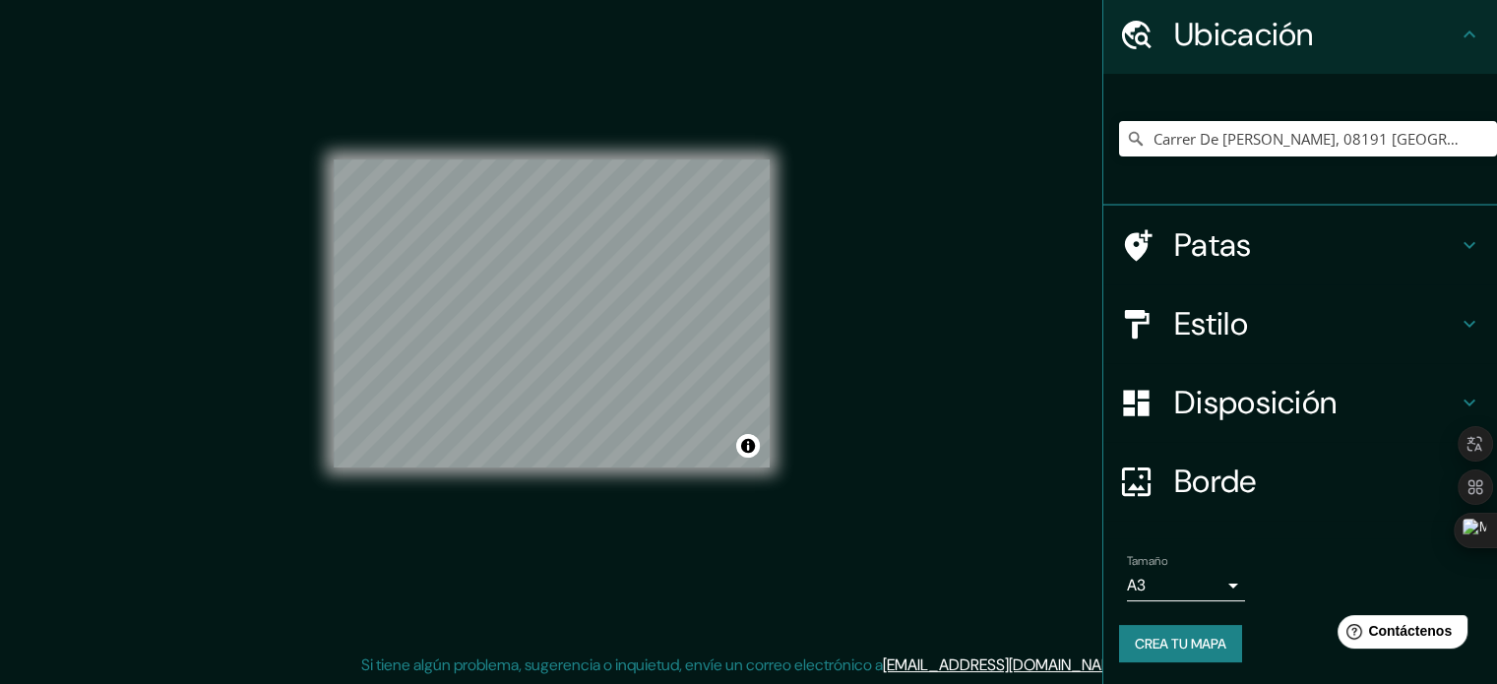
click at [1457, 33] on icon at bounding box center [1469, 35] width 24 height 24
click at [1209, 641] on font "Crea tu mapa" at bounding box center [1181, 644] width 92 height 18
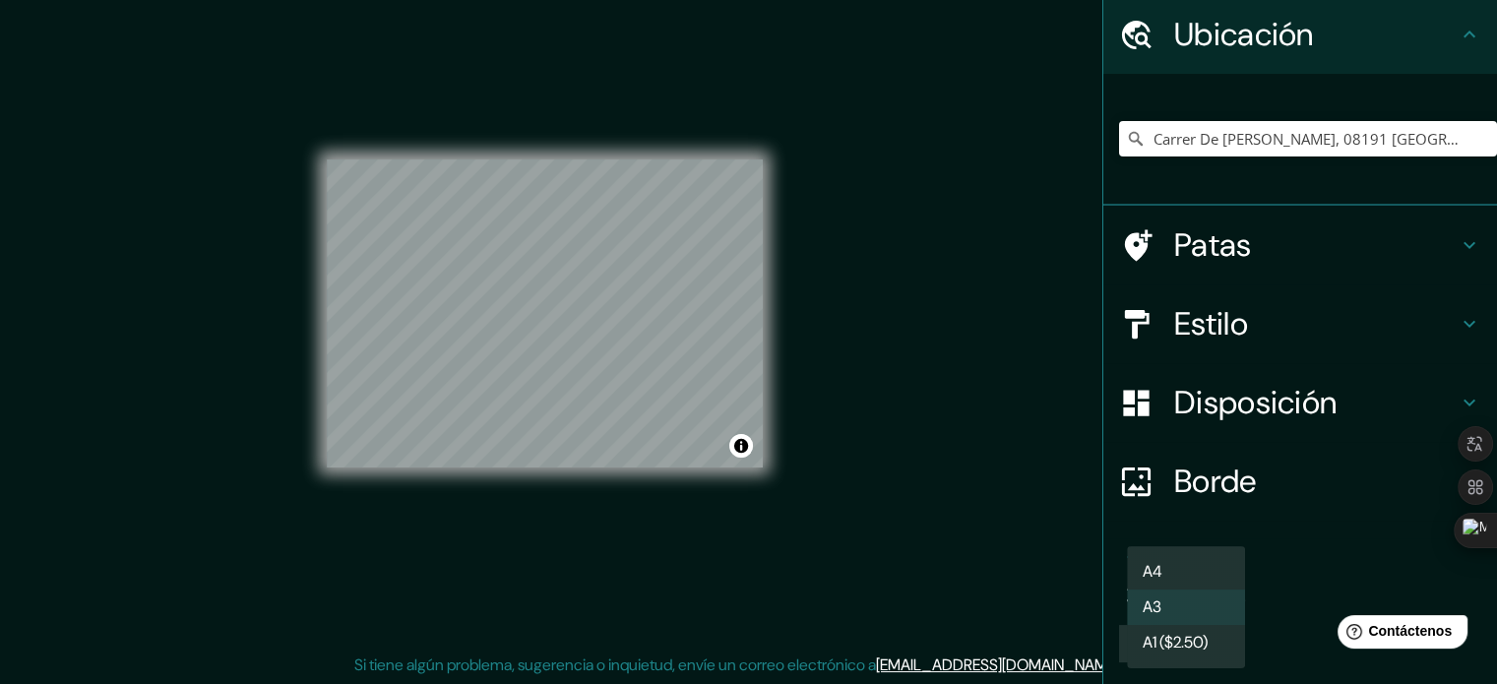
click at [1219, 588] on body "Mappin Ubicación [GEOGRAPHIC_DATA][PERSON_NAME], 08191 [GEOGRAPHIC_DATA], [GEOG…" at bounding box center [748, 316] width 1497 height 684
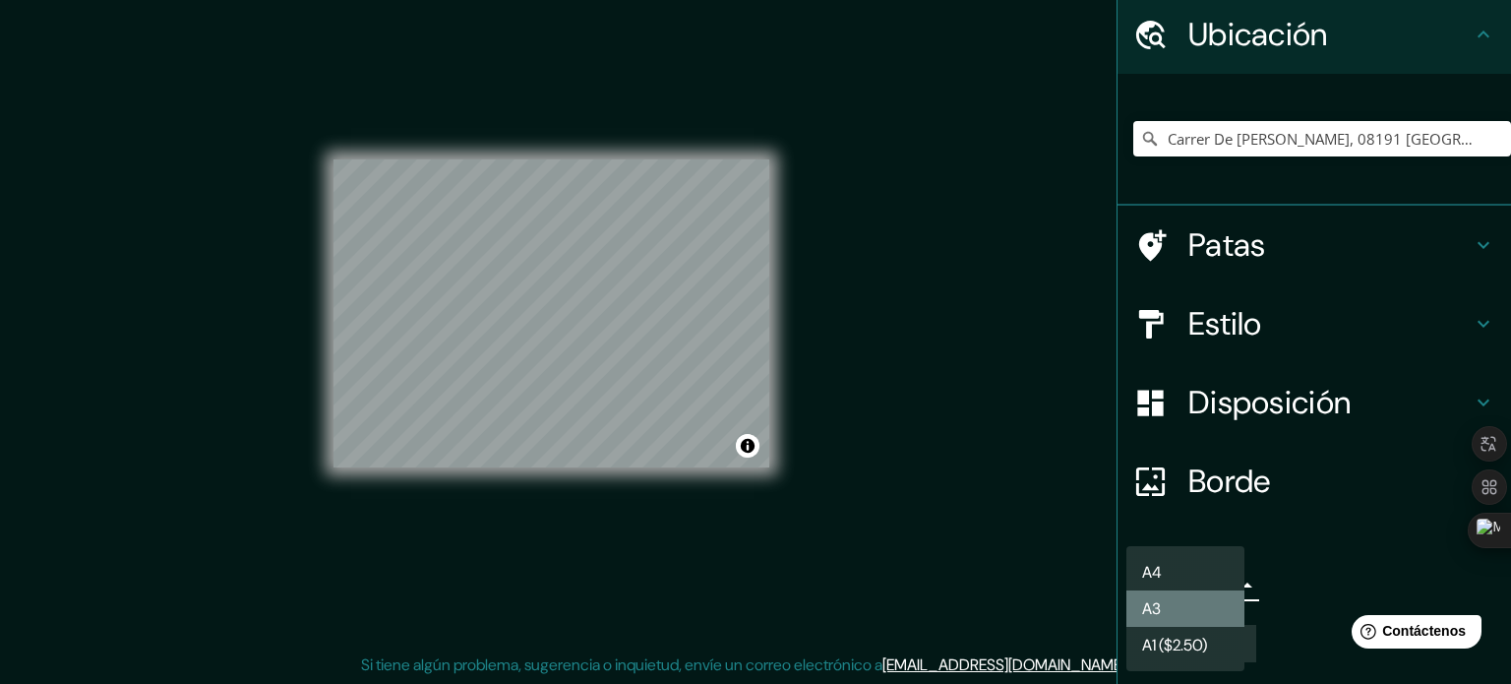
click at [1220, 617] on li "A3" at bounding box center [1186, 608] width 118 height 36
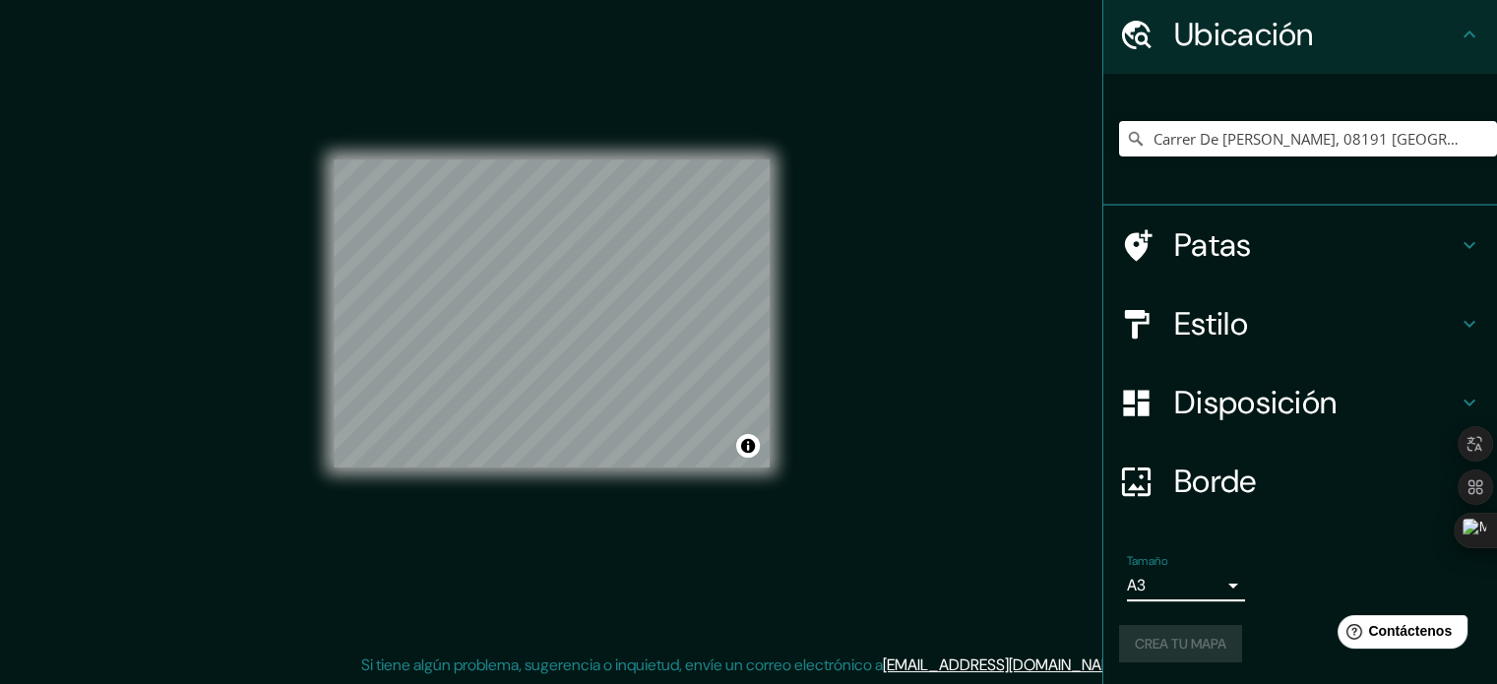
click at [1216, 631] on div "Crea tu mapa" at bounding box center [1300, 643] width 362 height 37
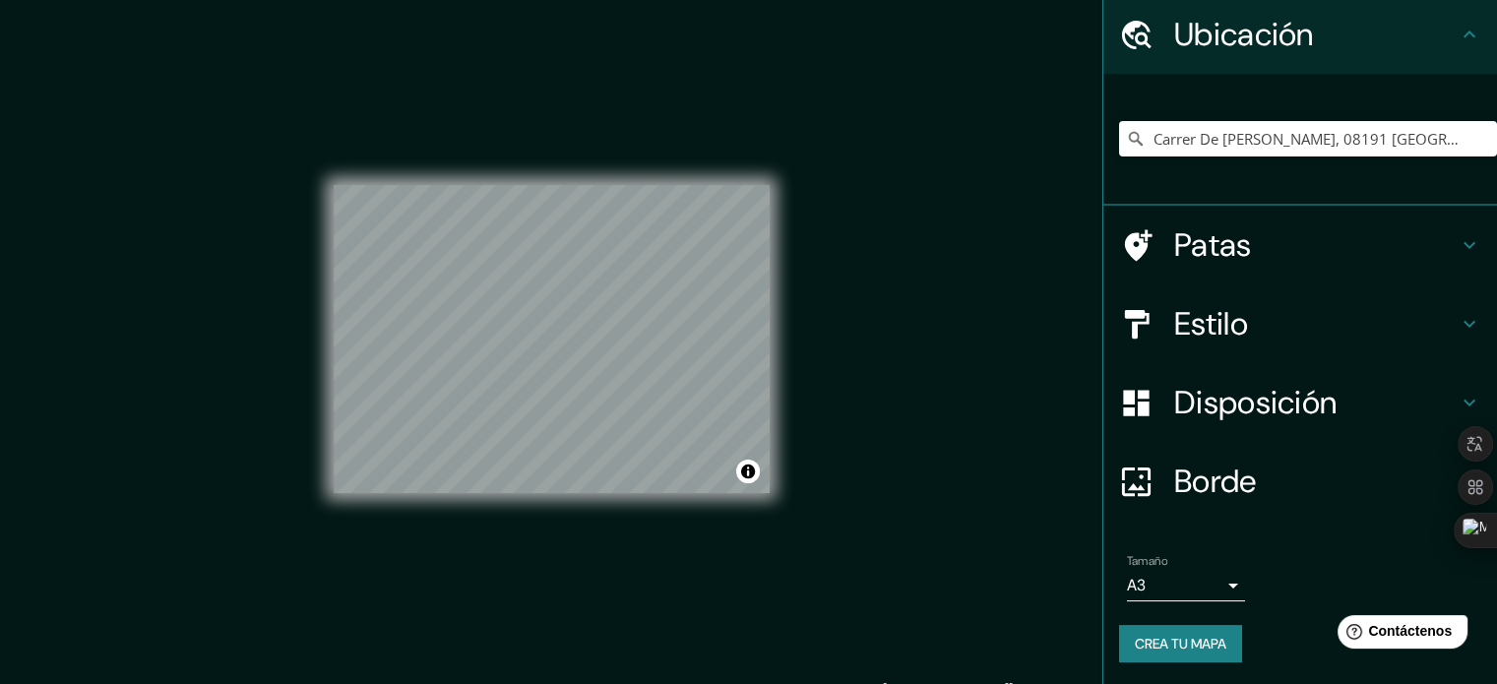
click at [1347, 492] on h4 "Borde" at bounding box center [1315, 481] width 283 height 39
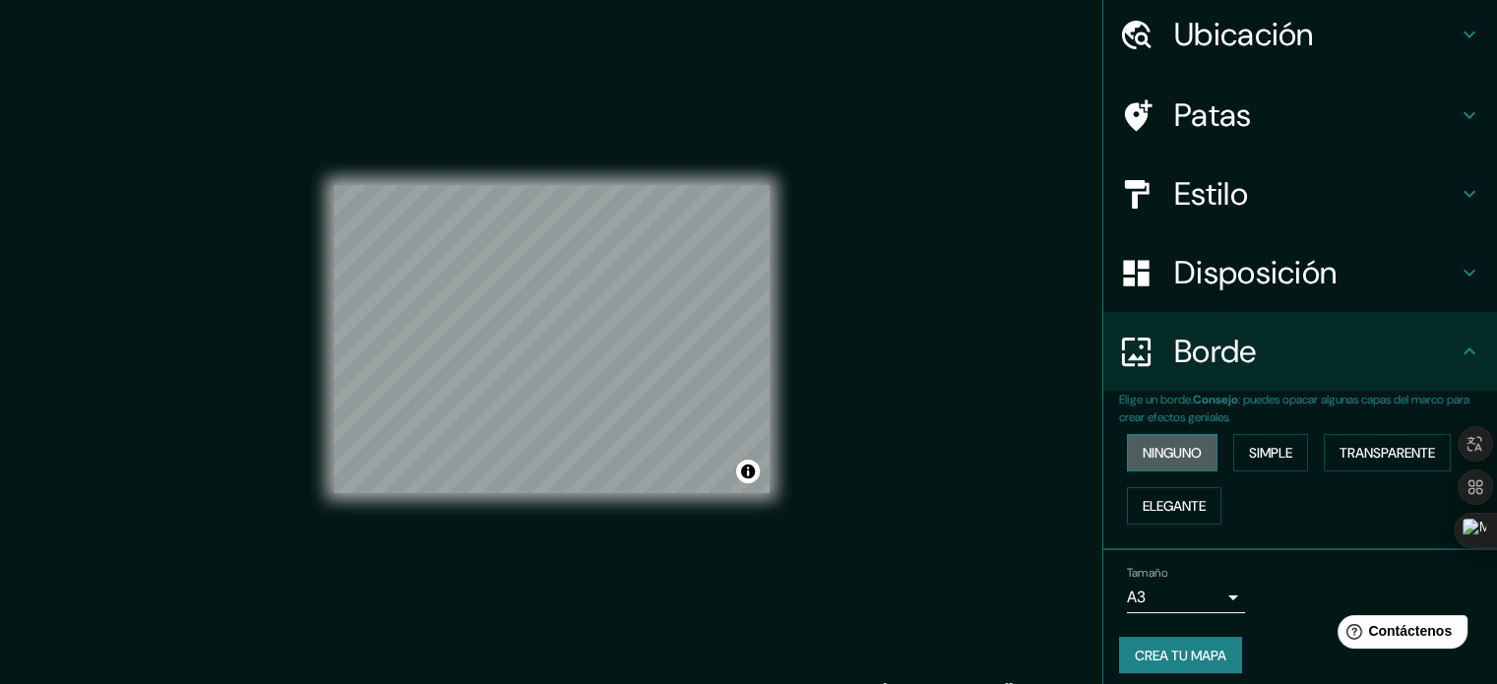
click at [1193, 451] on button "Ninguno" at bounding box center [1172, 452] width 91 height 37
click at [1279, 448] on font "Simple" at bounding box center [1270, 453] width 43 height 18
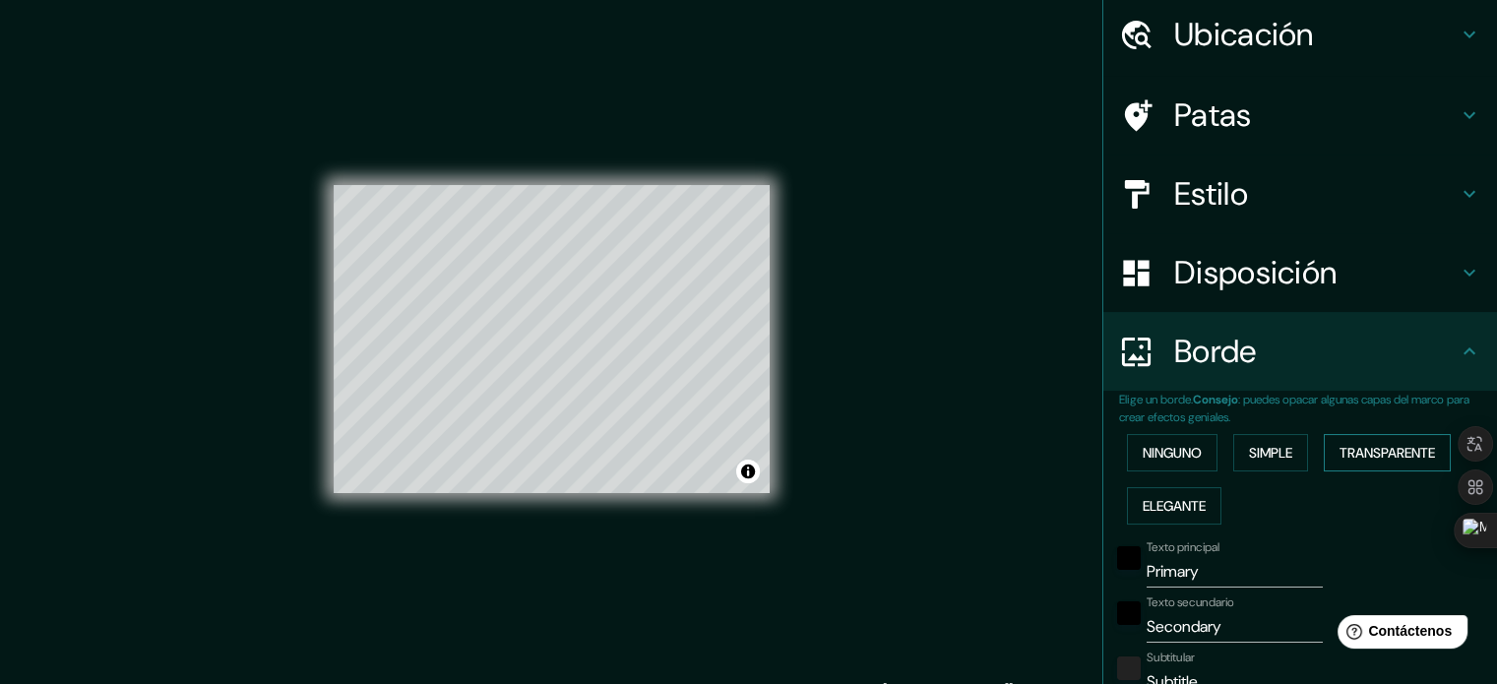
click at [1355, 449] on font "Transparente" at bounding box center [1386, 453] width 95 height 18
click at [1179, 511] on font "Elegante" at bounding box center [1173, 506] width 63 height 18
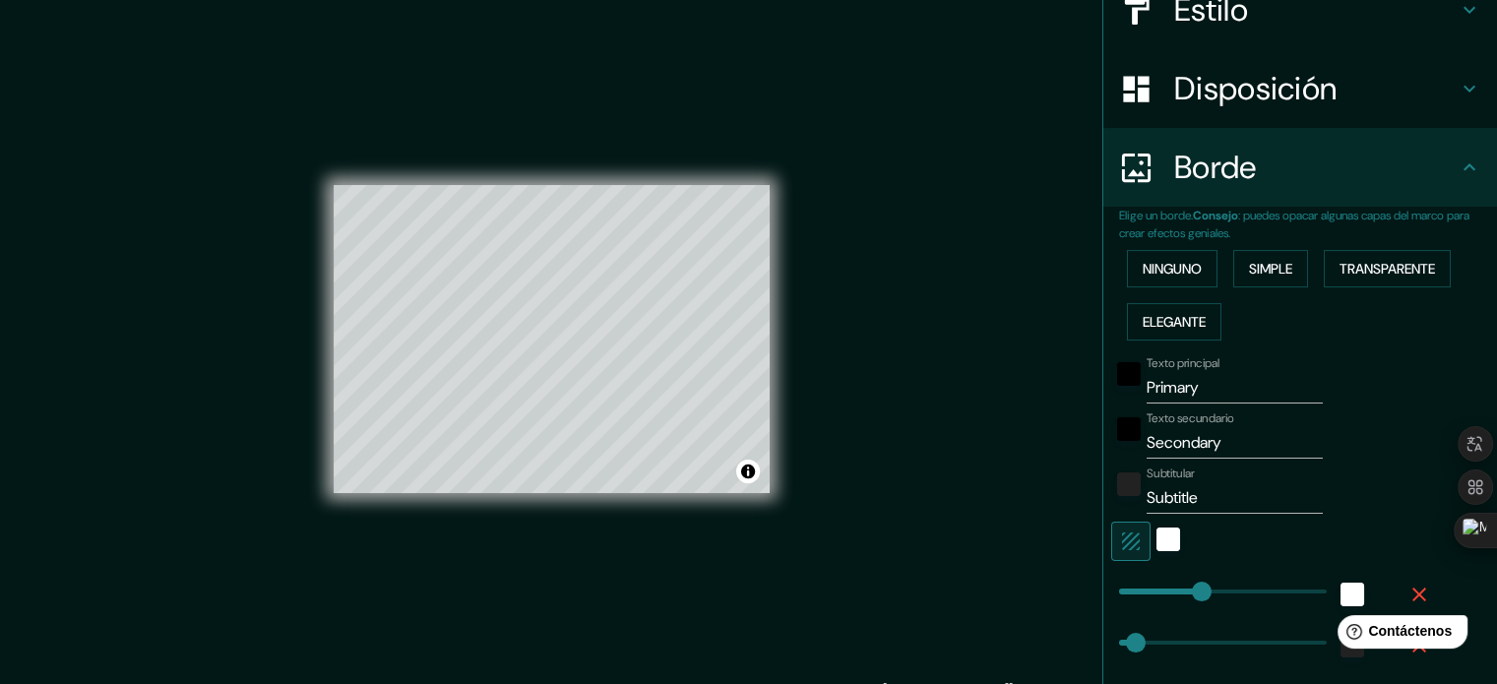
scroll to position [265, 0]
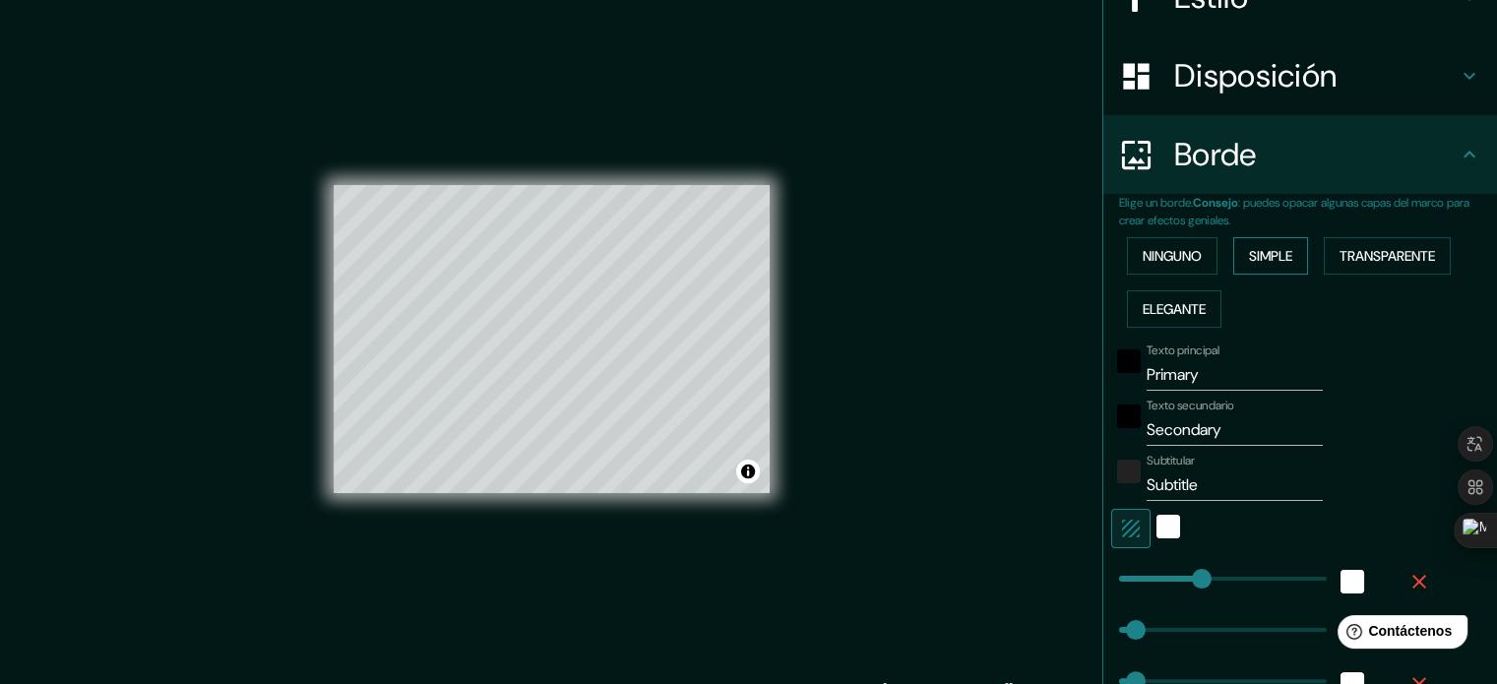
click at [1270, 255] on font "Simple" at bounding box center [1270, 256] width 43 height 18
click at [1185, 258] on font "Ninguno" at bounding box center [1171, 256] width 59 height 18
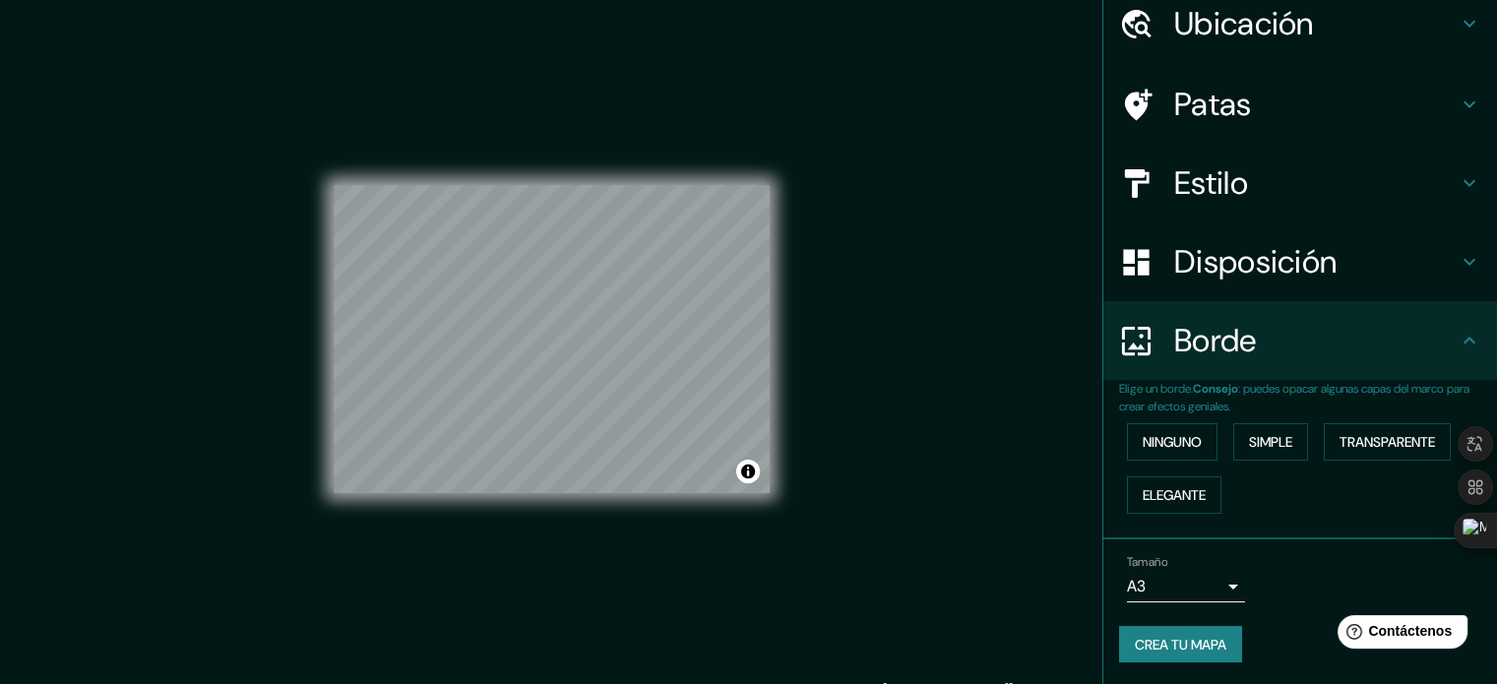
scroll to position [26, 0]
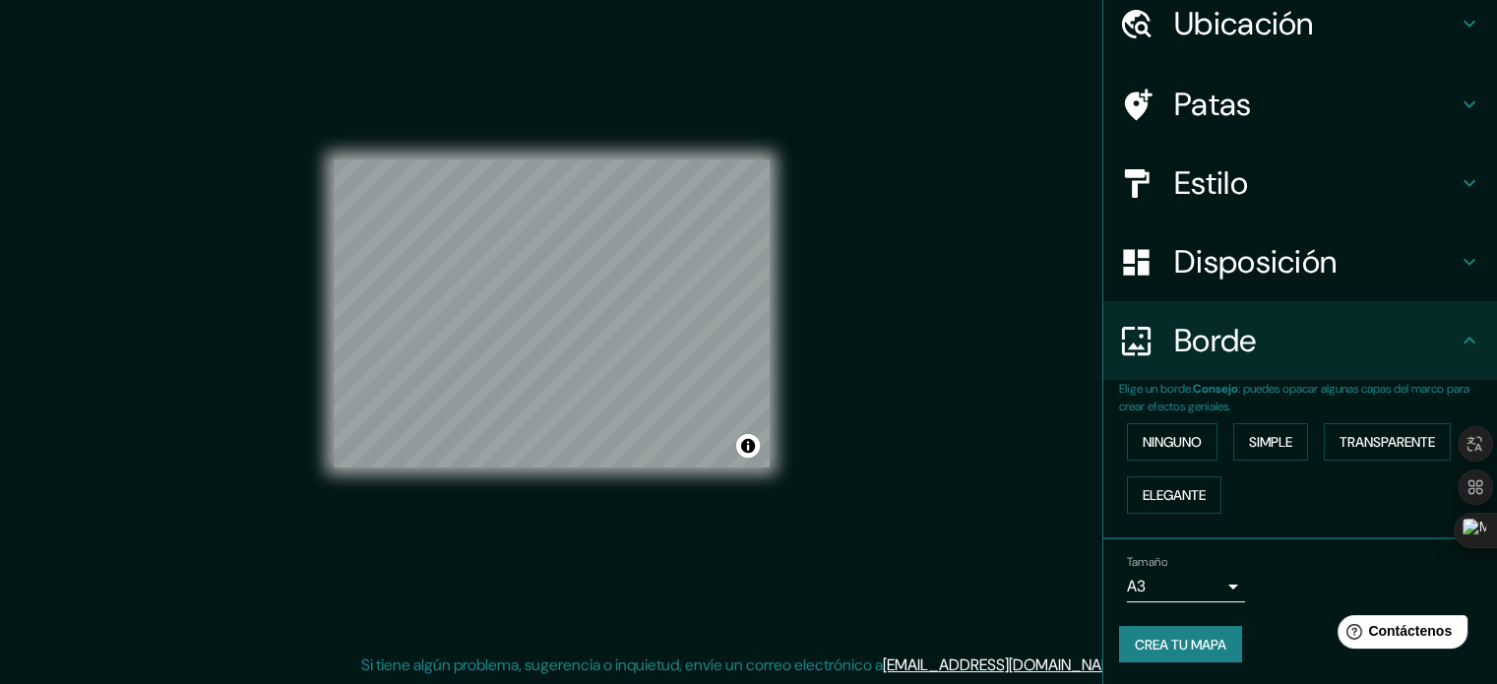
click at [1196, 636] on font "Crea tu mapa" at bounding box center [1181, 645] width 92 height 18
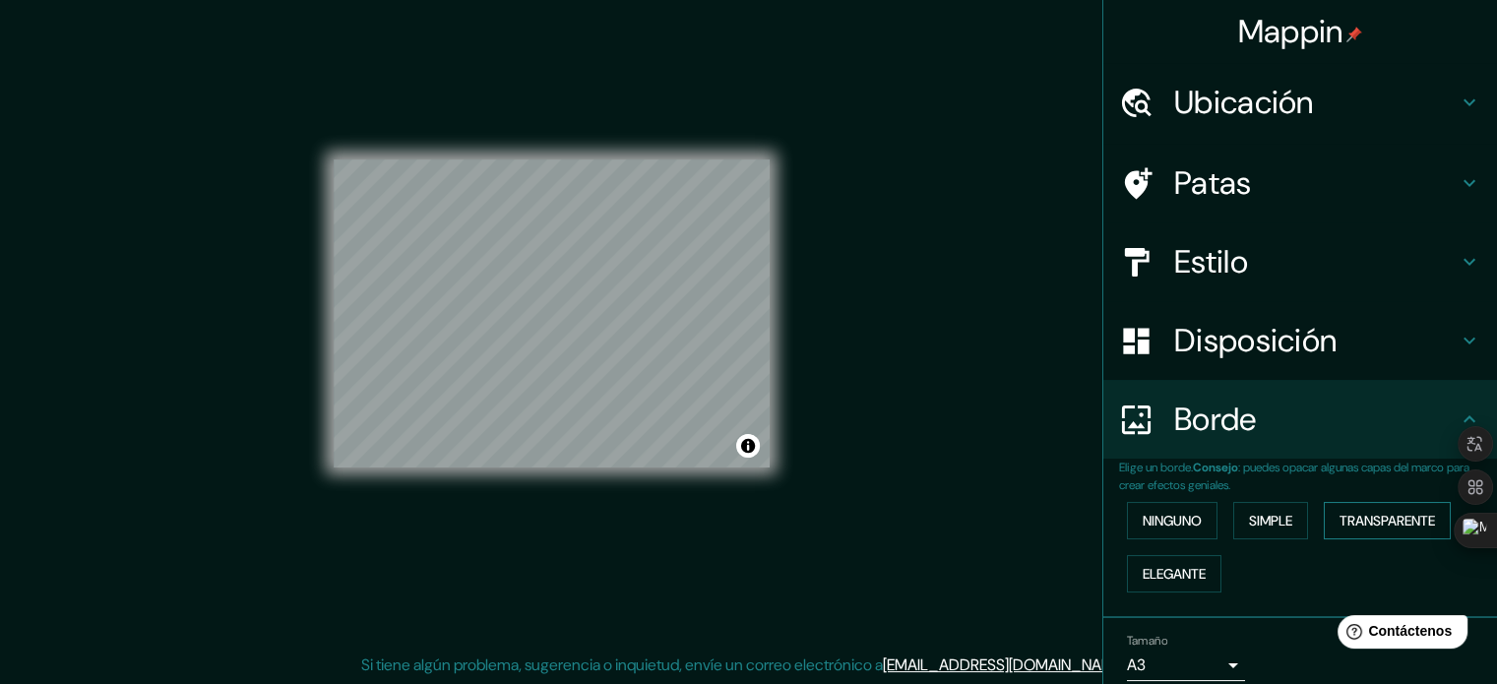
scroll to position [79, 0]
